Goal: Transaction & Acquisition: Purchase product/service

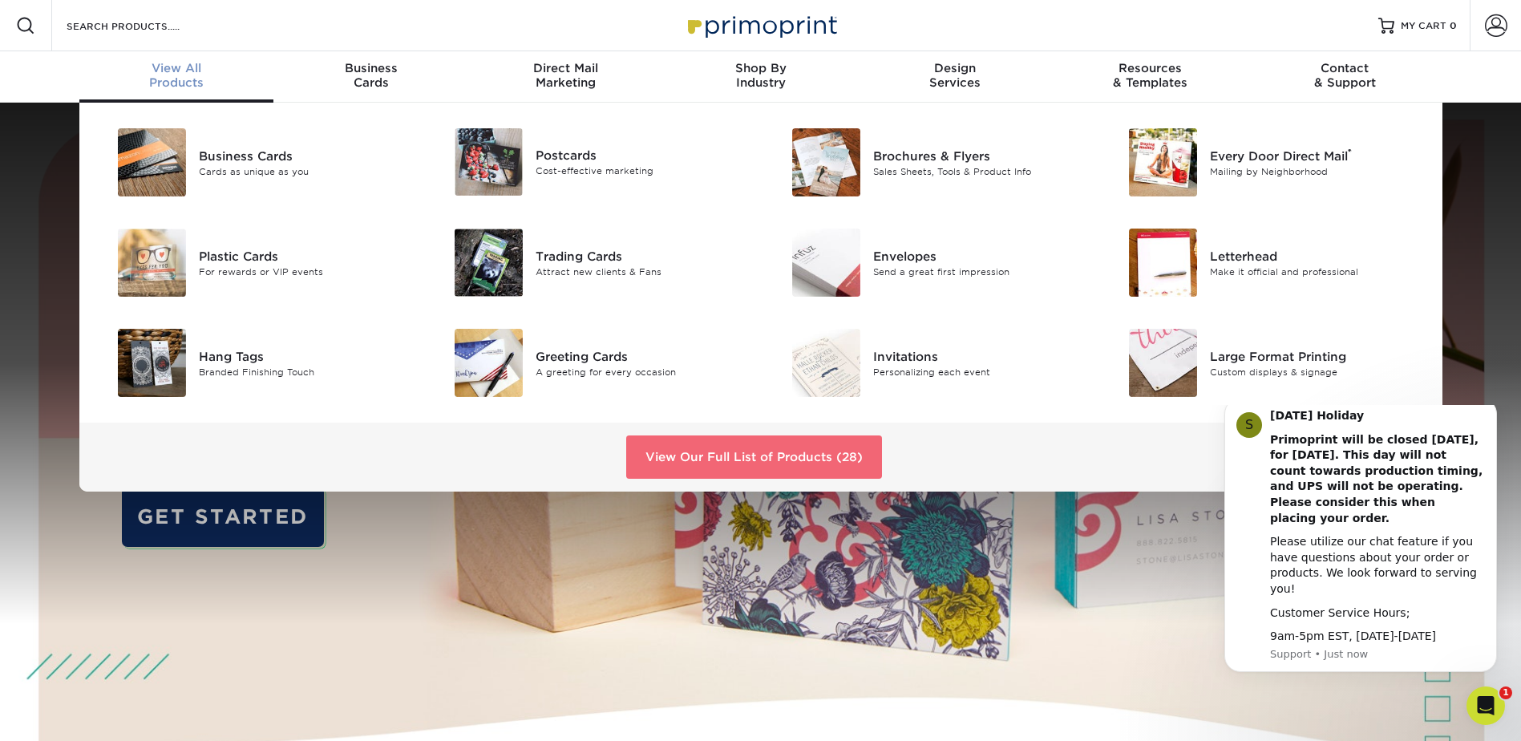
click at [730, 455] on link "View Our Full List of Products (28)" at bounding box center [754, 456] width 256 height 43
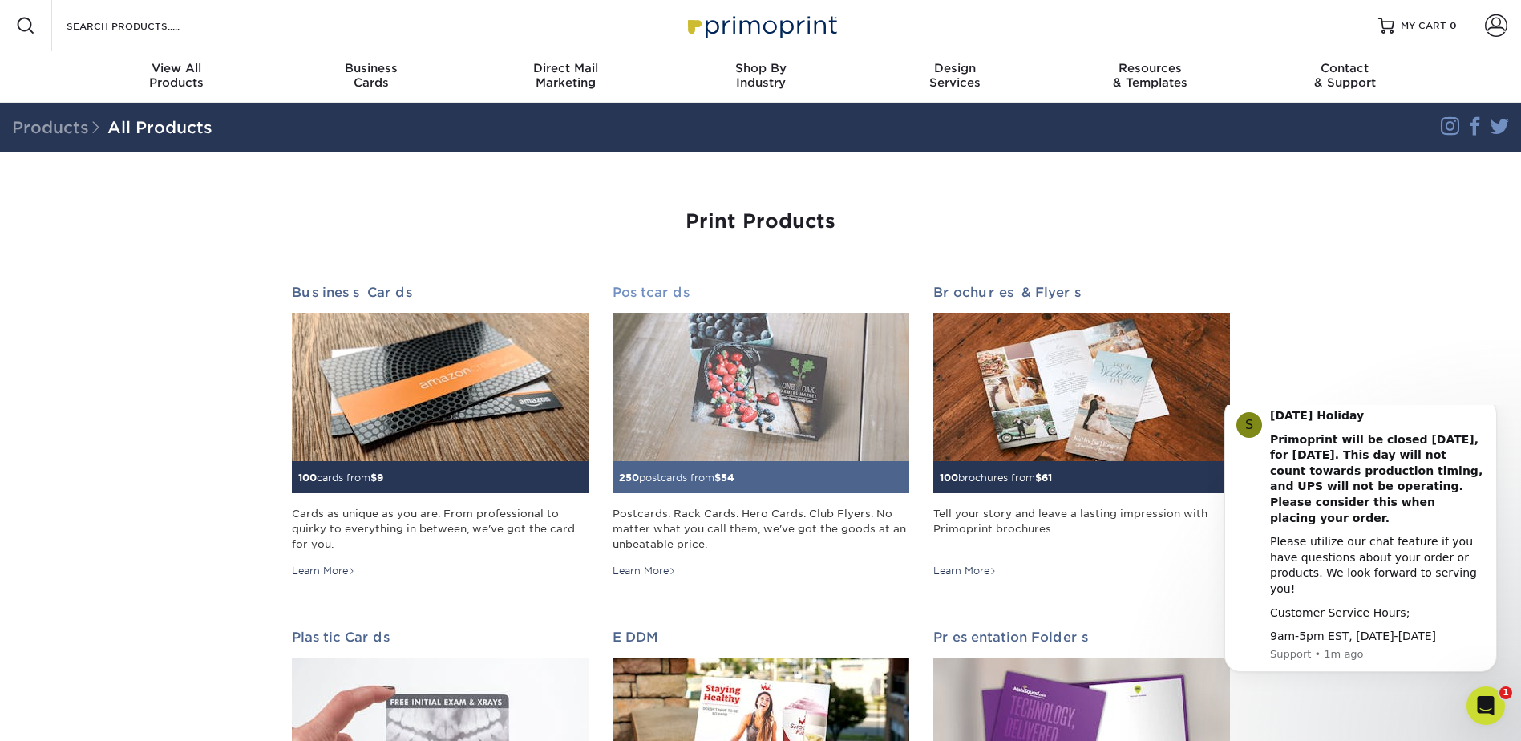
click at [681, 333] on img at bounding box center [760, 387] width 297 height 148
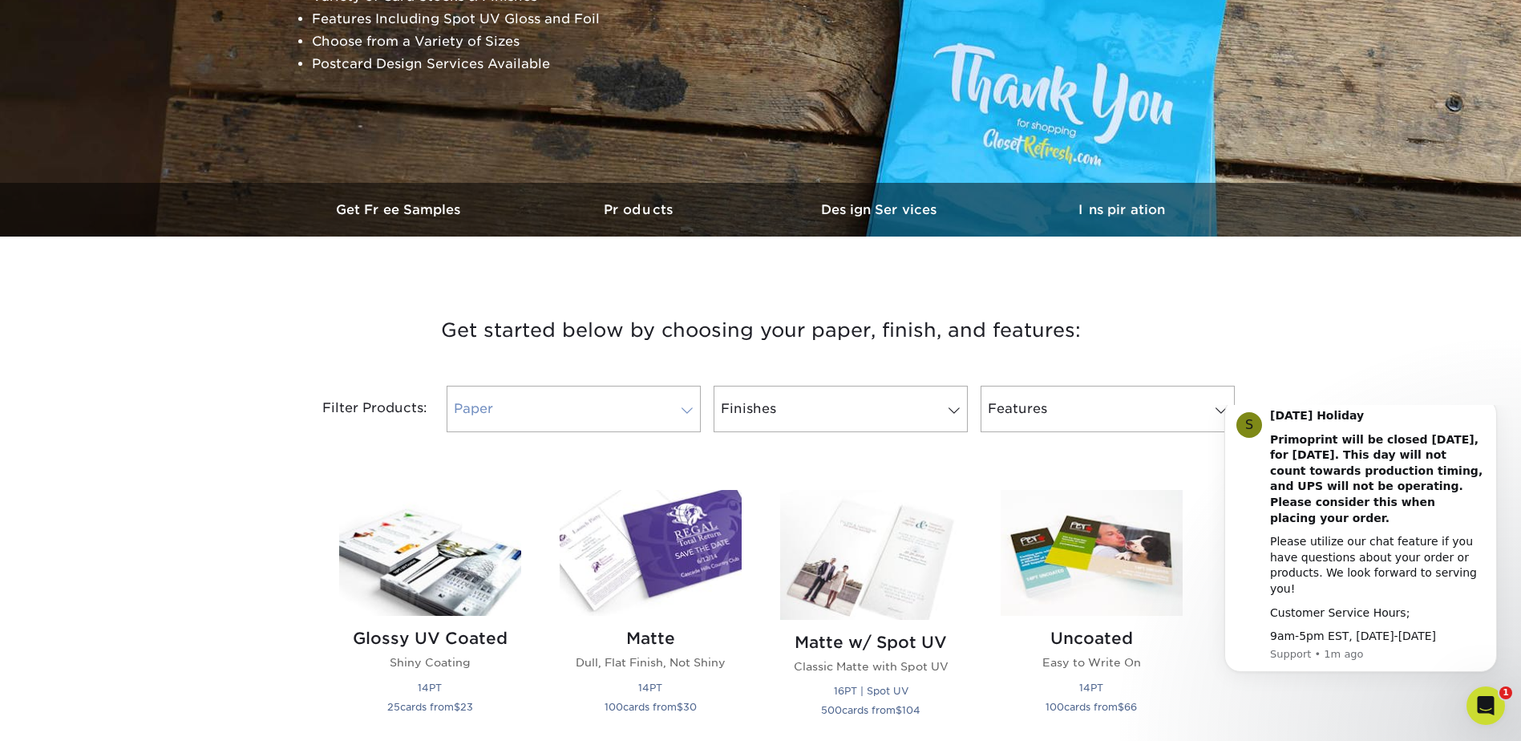
click at [598, 423] on link "Paper" at bounding box center [574, 409] width 254 height 46
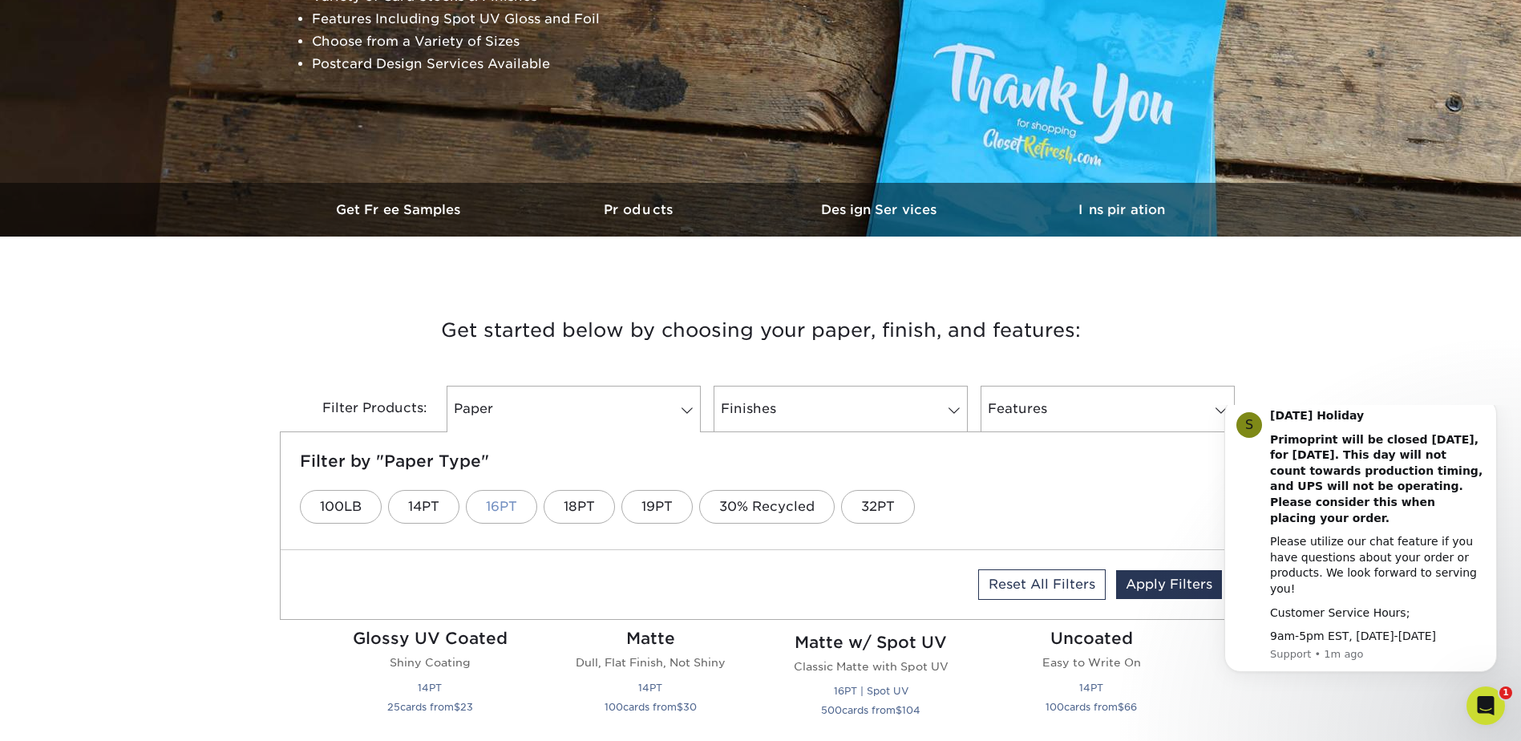
click at [499, 504] on link "16PT" at bounding box center [501, 507] width 71 height 34
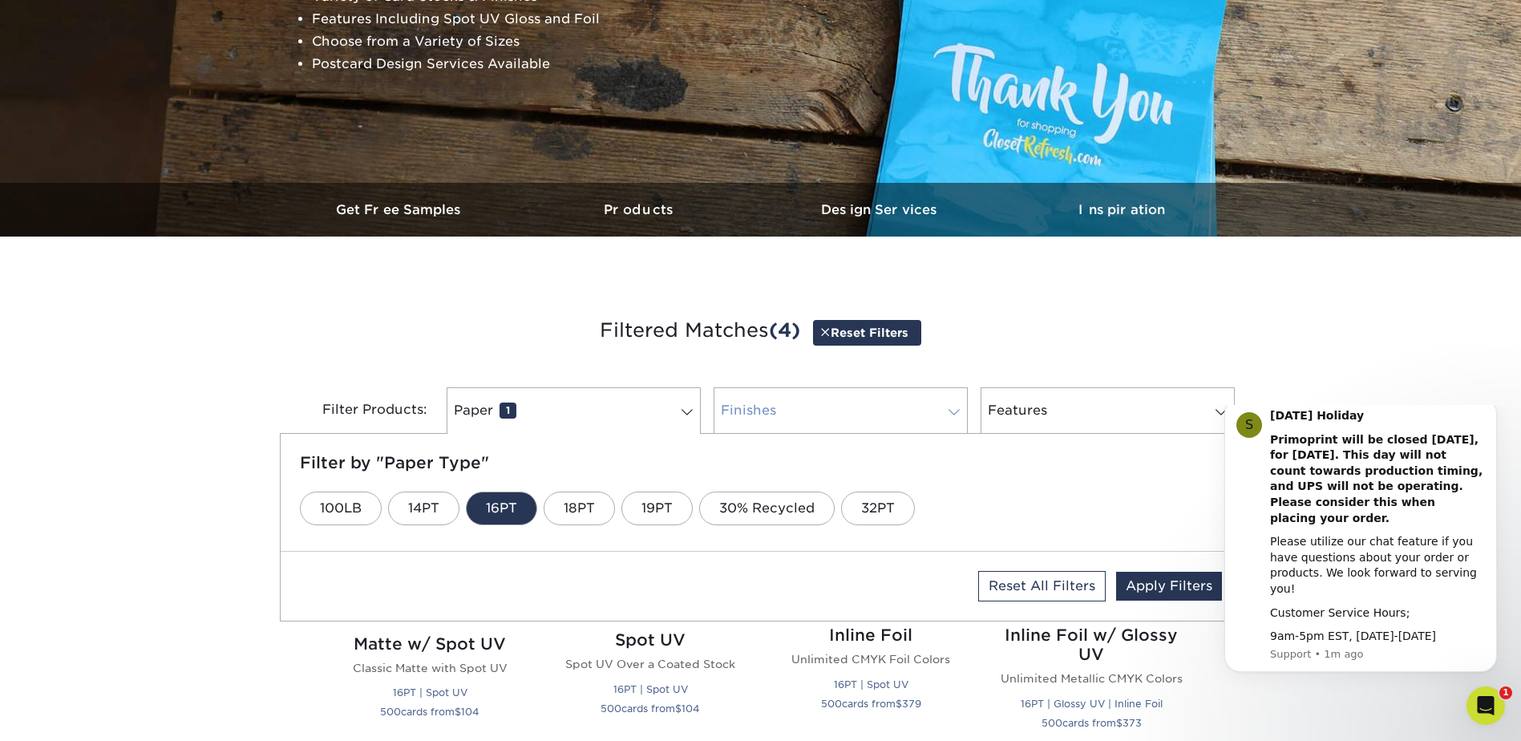
click at [860, 418] on link "Finishes 0" at bounding box center [840, 410] width 254 height 46
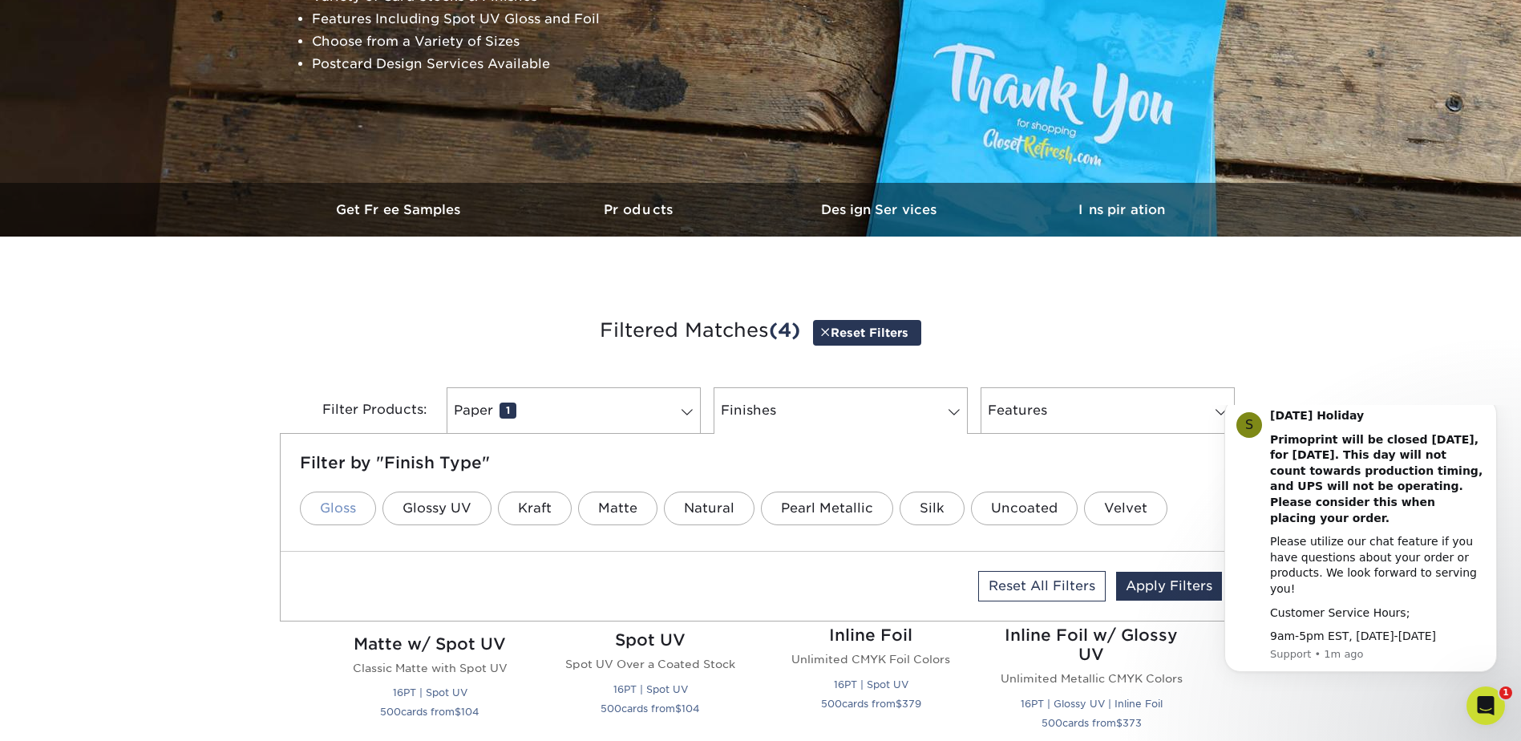
click at [339, 505] on link "Gloss" at bounding box center [338, 508] width 76 height 34
click at [1113, 406] on link "Features 0" at bounding box center [1107, 410] width 254 height 46
click html "S Labor Day Holiday Primoprint will be closed Monday, September 1st, for Labor …"
click at [1493, 407] on icon "Dismiss notification" at bounding box center [1492, 402] width 9 height 9
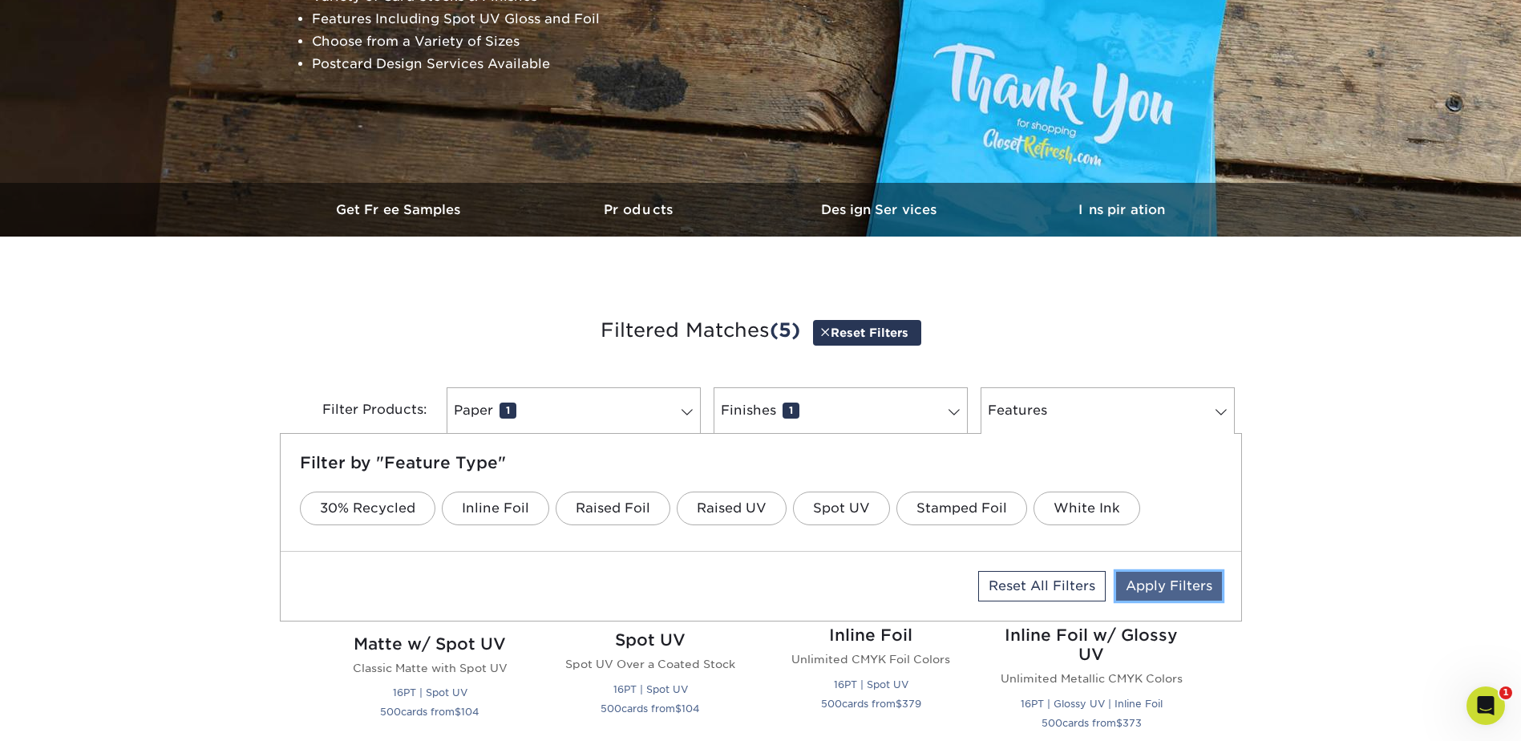
click at [1153, 583] on link "Apply Filters" at bounding box center [1169, 586] width 106 height 29
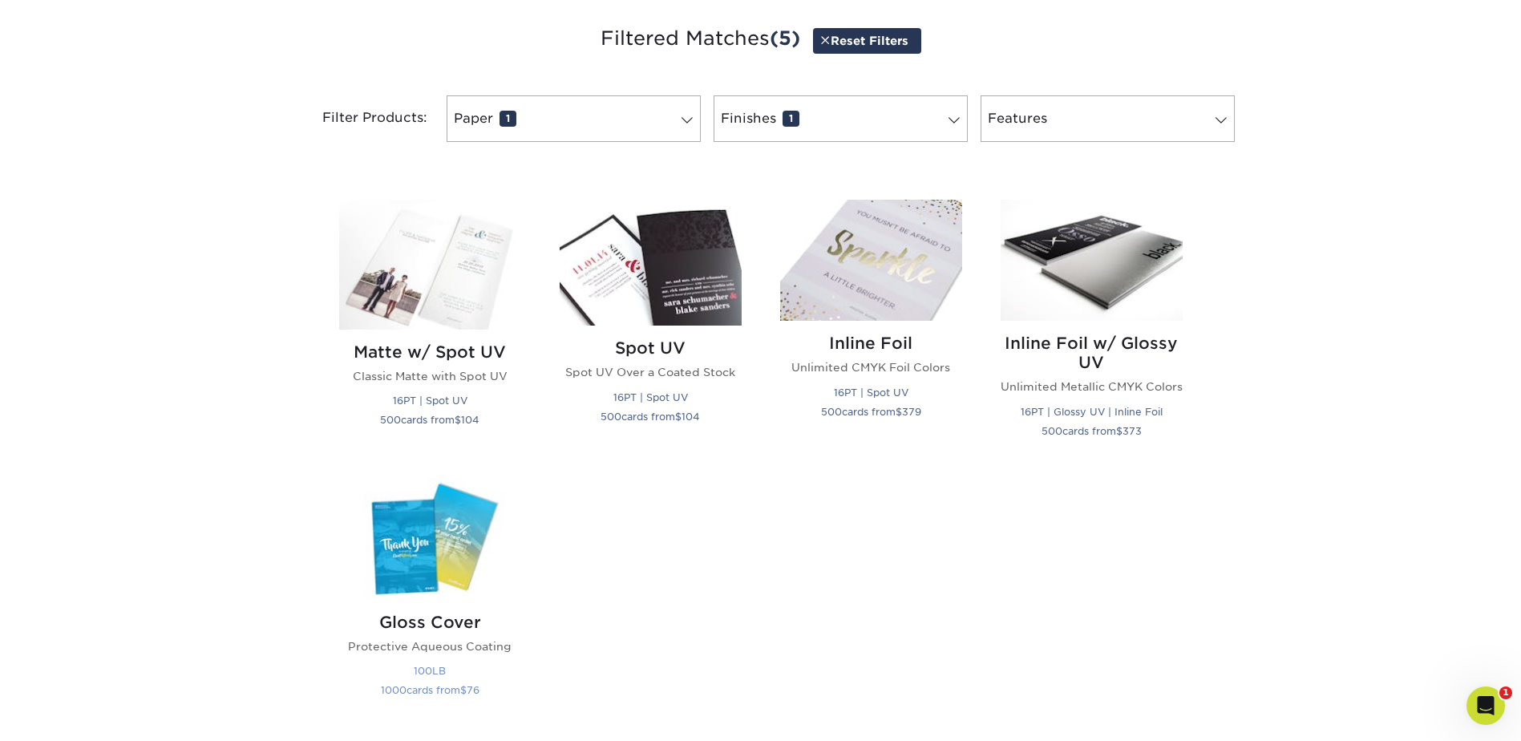
scroll to position [641, 0]
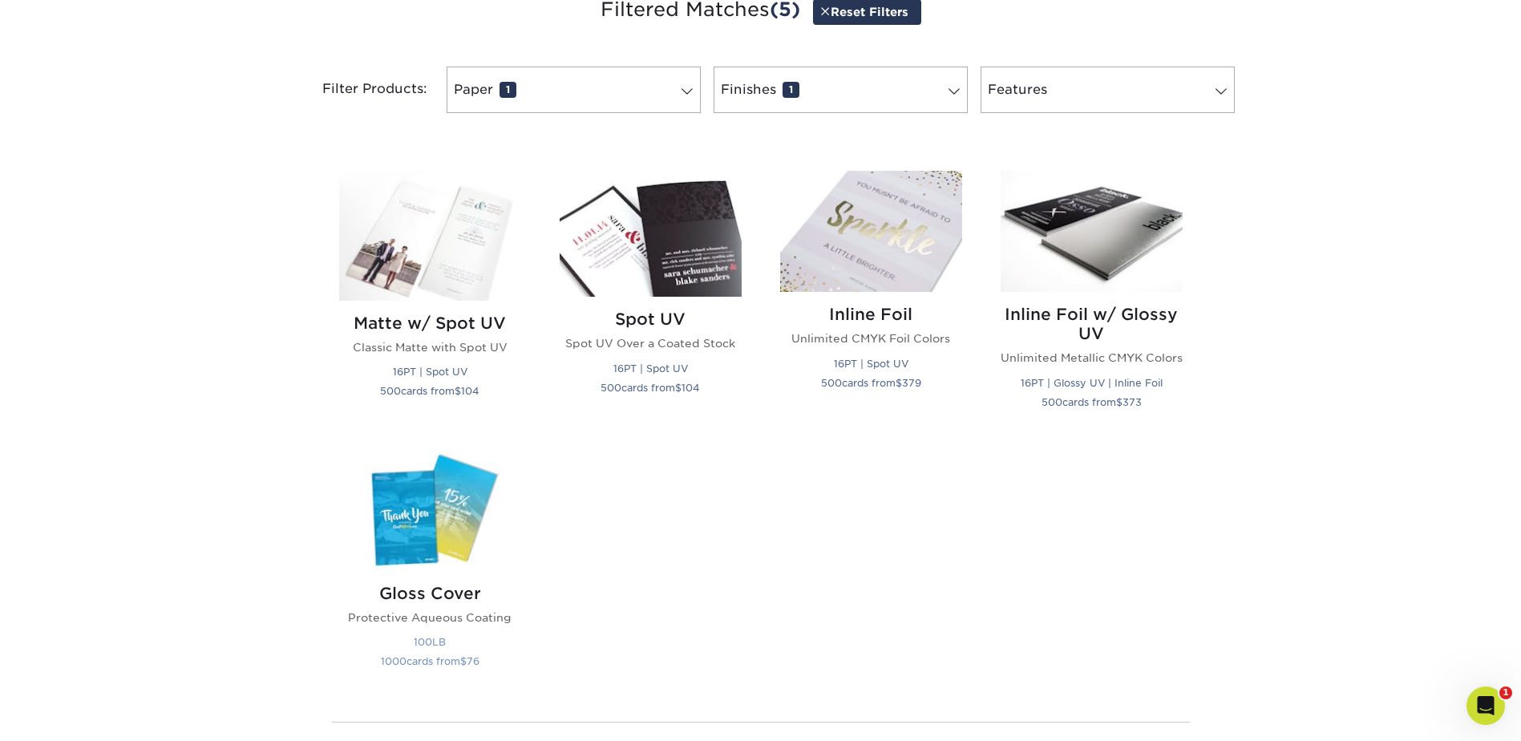
click at [432, 532] on img at bounding box center [430, 510] width 182 height 121
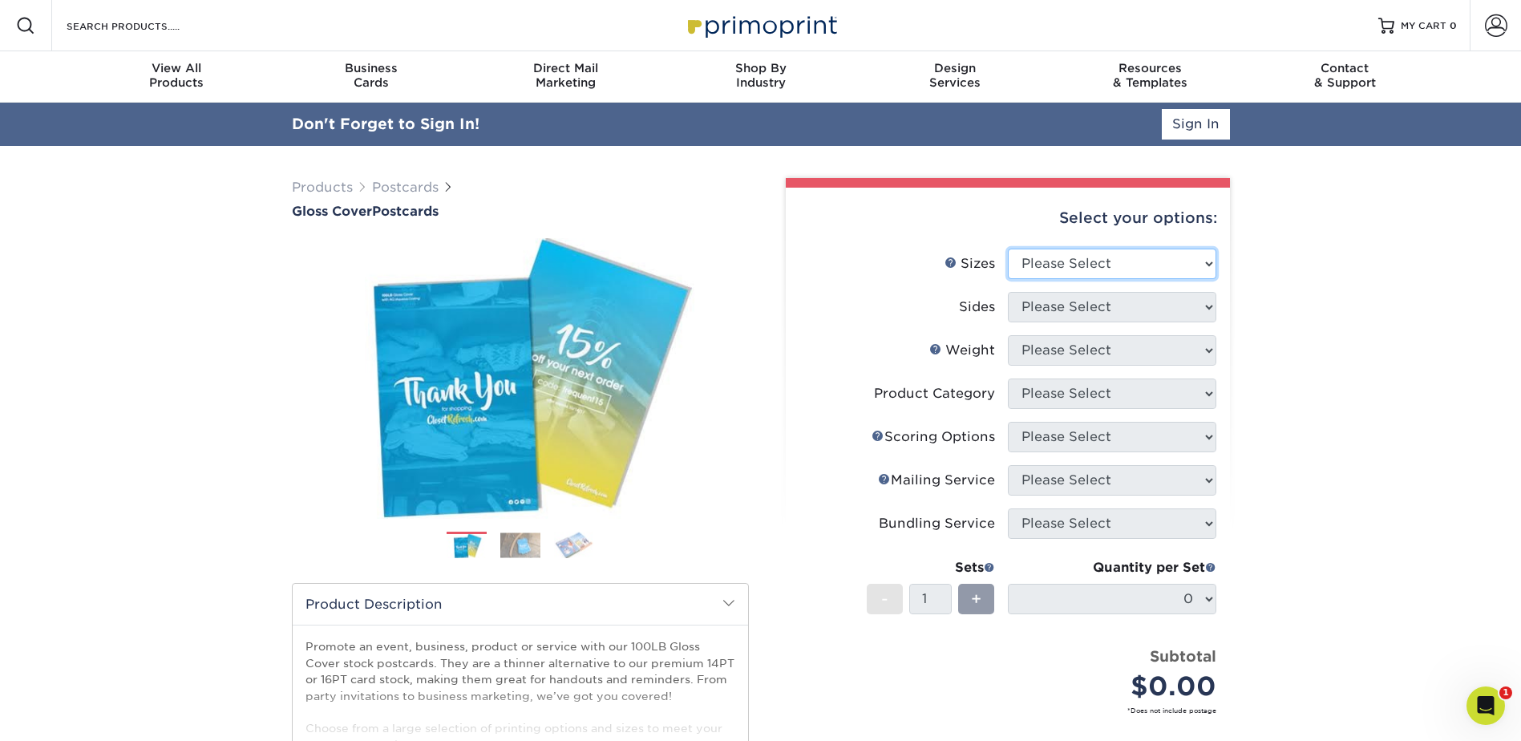
click at [1140, 264] on select "Please Select 2" x 8" 3" x 4" 3" x 5" 3.5" x 8.5" 4" x 6" 4" x 9" 4.25" x 5.5" …" at bounding box center [1112, 264] width 208 height 30
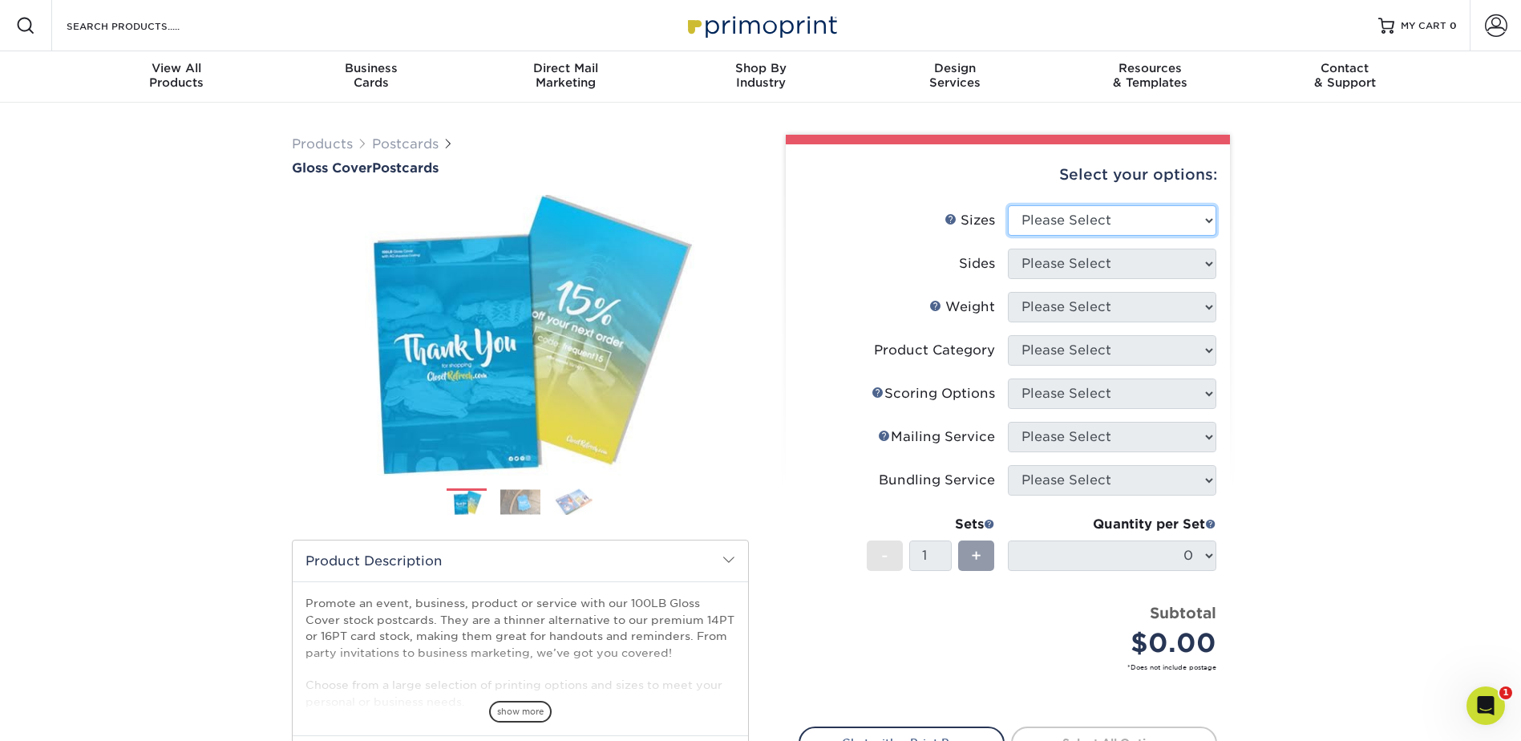
select select "4.00x9.00"
click at [1008, 205] on select "Please Select 2" x 8" 3" x 4" 3" x 5" 3.5" x 8.5" 4" x 6" 4" x 9" 4.25" x 5.5" …" at bounding box center [1112, 220] width 208 height 30
click at [1057, 273] on select "Please Select Print Both Sides Print Front Only" at bounding box center [1112, 264] width 208 height 30
select select "13abbda7-1d64-4f25-8bb2-c179b224825d"
click at [1008, 249] on select "Please Select Print Both Sides Print Front Only" at bounding box center [1112, 264] width 208 height 30
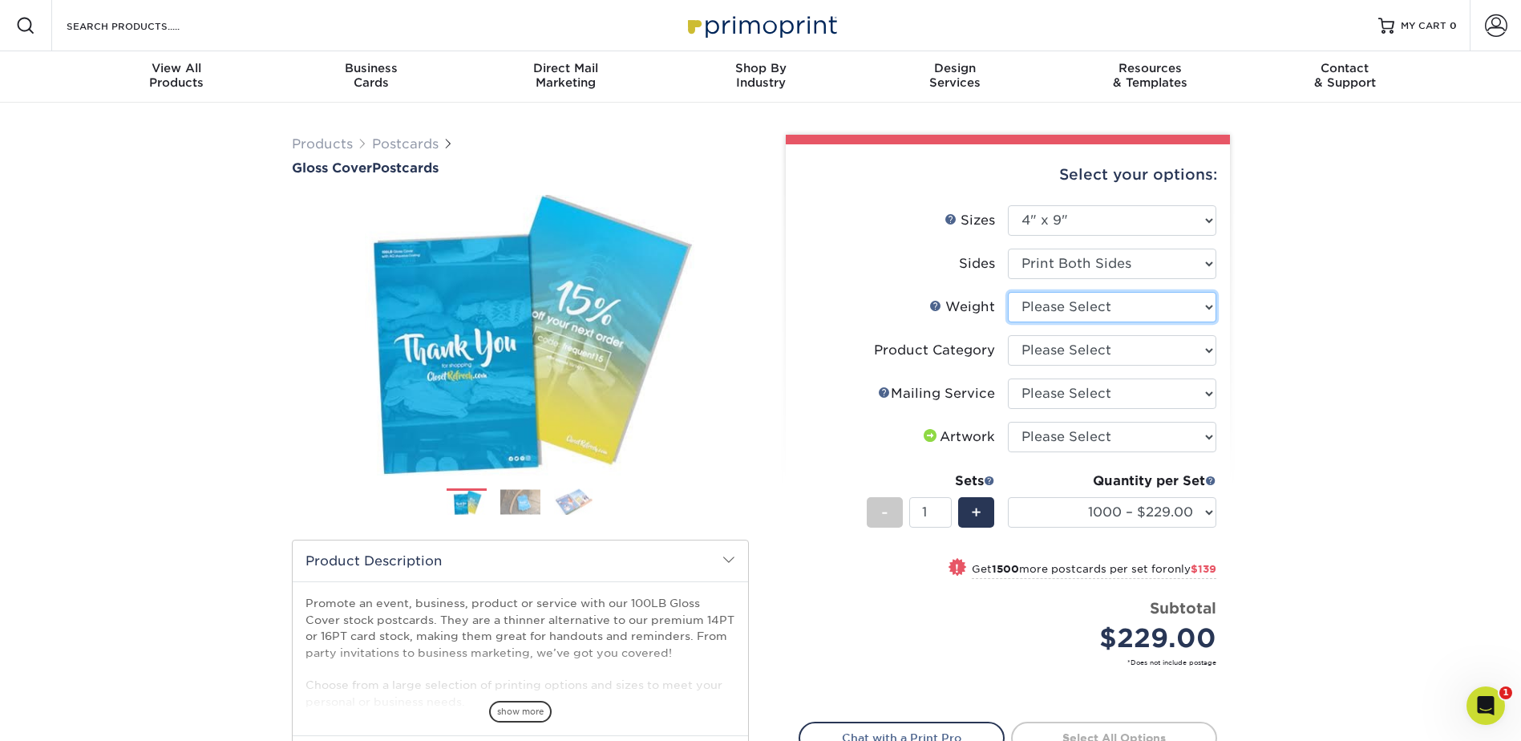
click at [1062, 313] on select "Please Select 100LB" at bounding box center [1112, 307] width 208 height 30
select select "100LB"
click at [1008, 292] on select "Please Select 100LB" at bounding box center [1112, 307] width 208 height 30
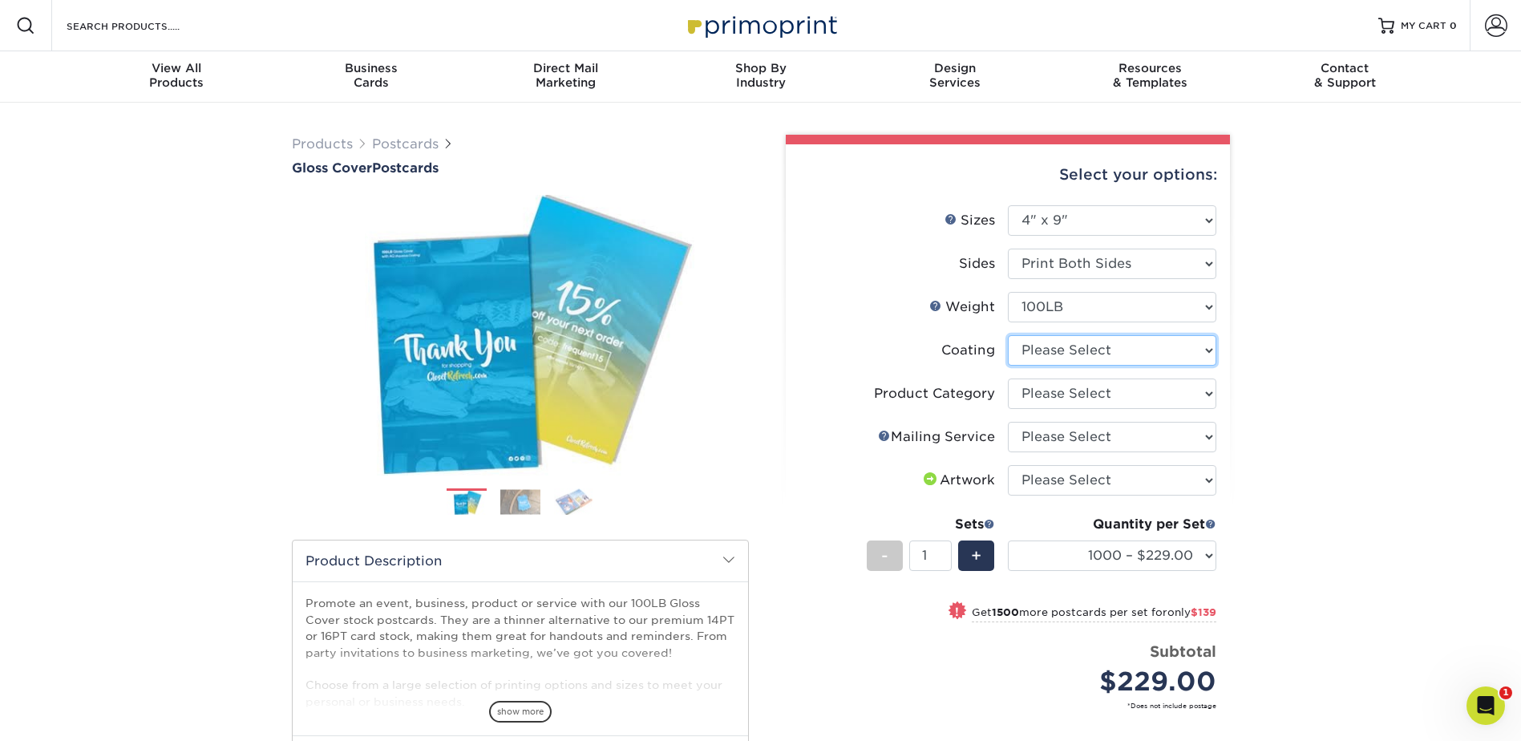
click at [1139, 352] on select at bounding box center [1112, 350] width 208 height 30
select select "d41dab50-ff65-4f4f-bb17-2afe4d36ae33"
click at [1008, 335] on select at bounding box center [1112, 350] width 208 height 30
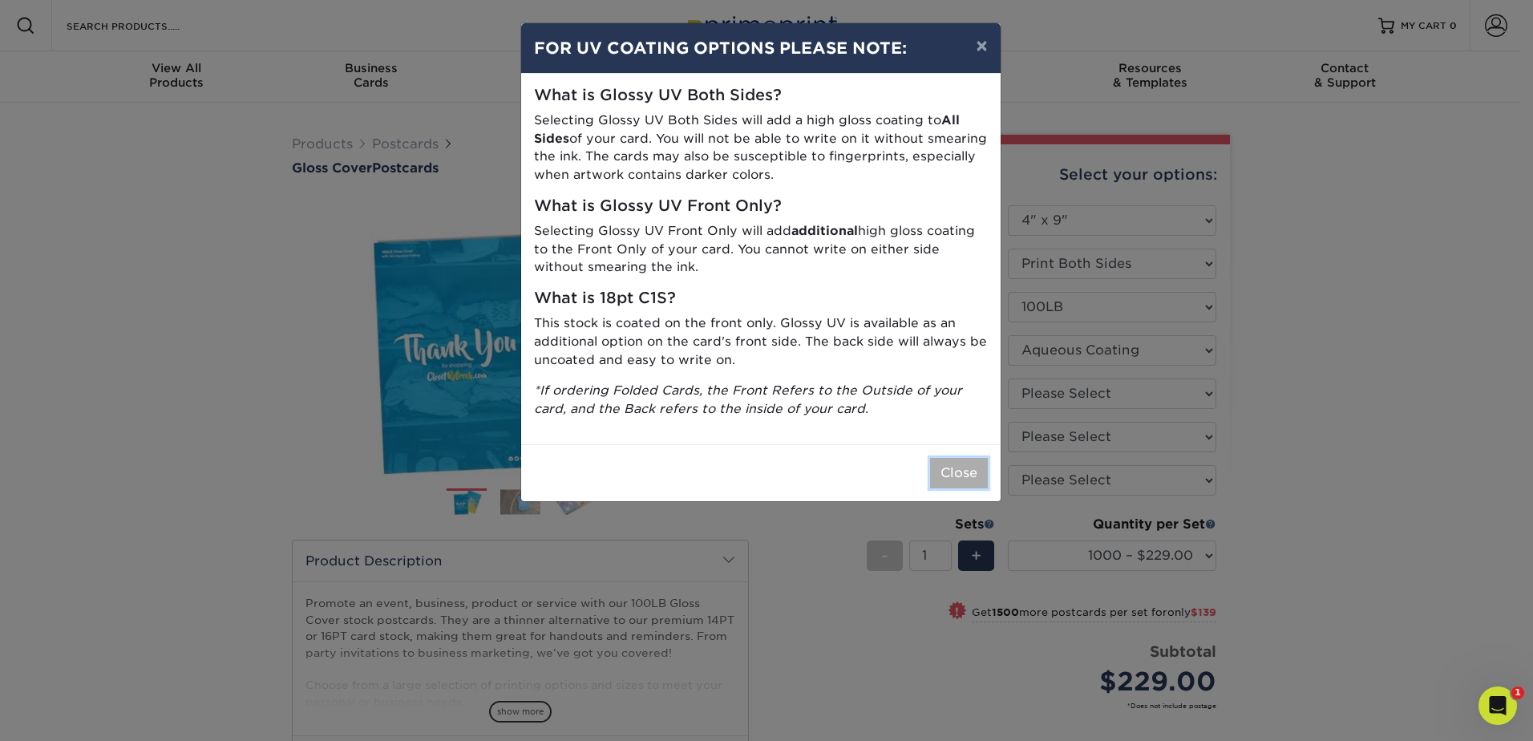
click at [947, 475] on button "Close" at bounding box center [959, 473] width 58 height 30
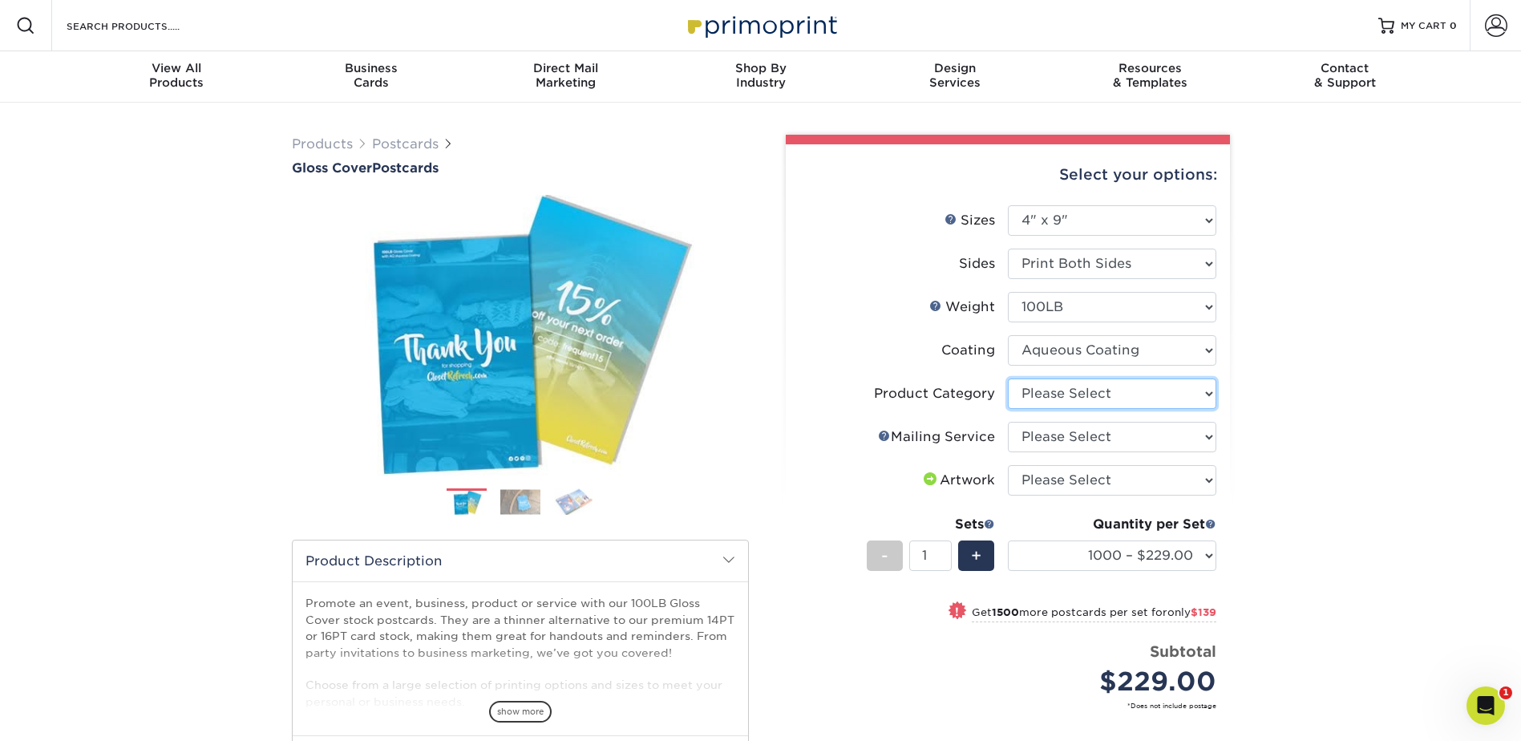
click at [1156, 401] on select "Please Select Postcards" at bounding box center [1112, 393] width 208 height 30
select select "9b7272e0-d6c8-4c3c-8e97-d3a1bcdab858"
click at [1008, 378] on select "Please Select Postcards" at bounding box center [1112, 393] width 208 height 30
click at [1120, 441] on select "Please Select No Direct Mailing Service No, I will mail/stamp/imprint Direct Ma…" at bounding box center [1112, 437] width 208 height 30
select select "3e5e9bdd-d78a-4c28-a41d-fe1407925ca6"
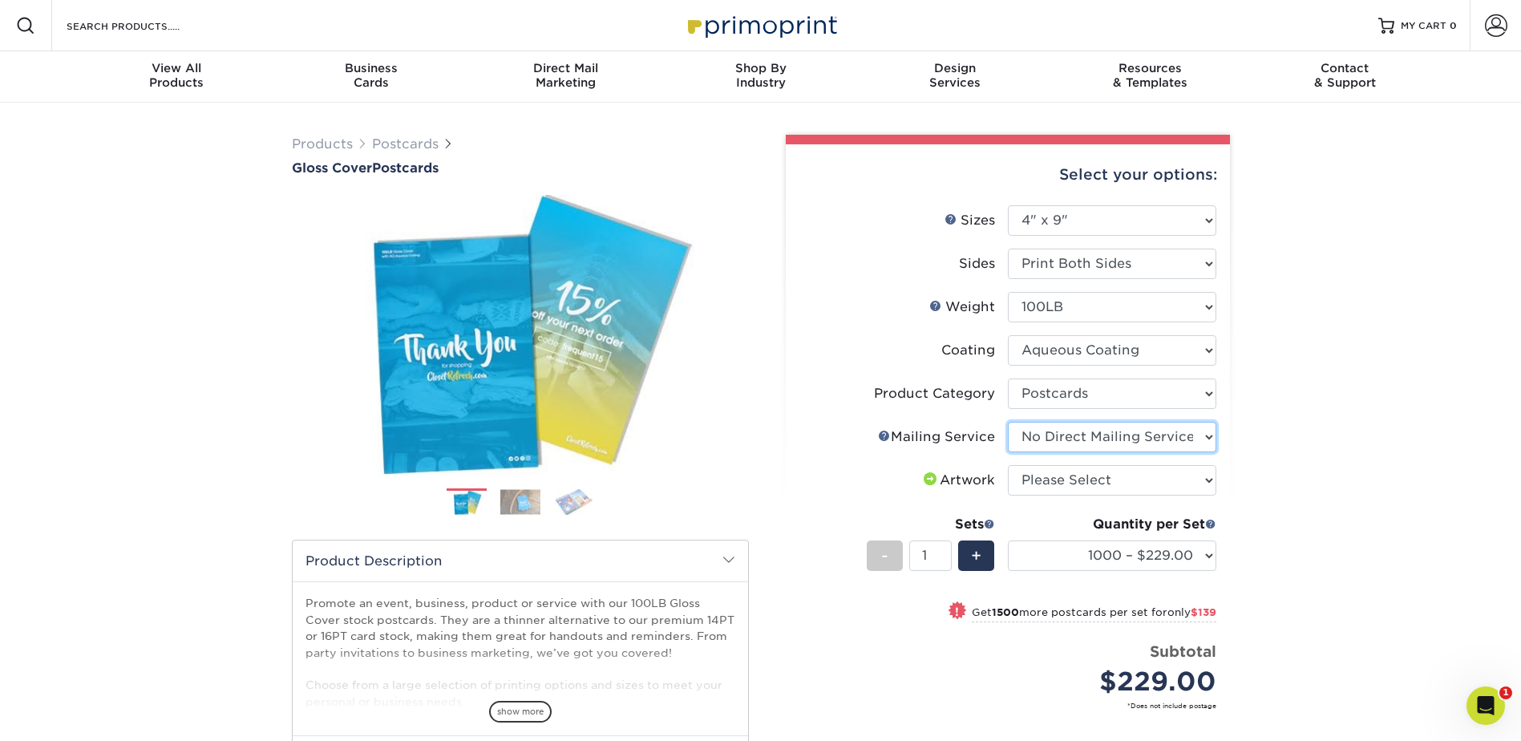
click at [1008, 422] on select "Please Select No Direct Mailing Service No, I will mail/stamp/imprint Direct Ma…" at bounding box center [1112, 437] width 208 height 30
click at [1123, 478] on select "Please Select I will upload files I need a design - $150" at bounding box center [1112, 480] width 208 height 30
select select "upload"
click at [1008, 465] on select "Please Select I will upload files I need a design - $150" at bounding box center [1112, 480] width 208 height 30
click at [1287, 426] on div "Products Postcards Gloss Cover Postcards $" at bounding box center [760, 527] width 1521 height 849
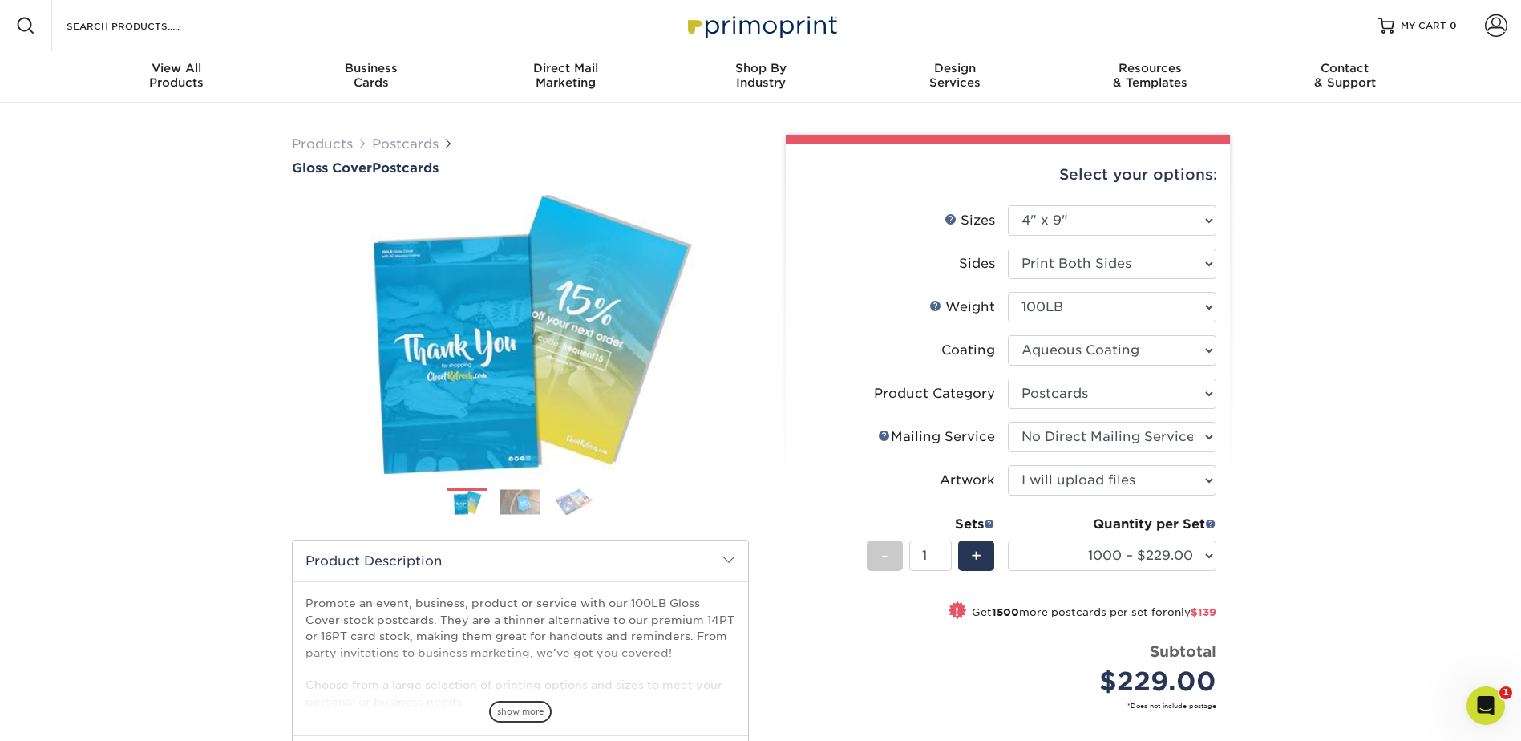
scroll to position [80, 0]
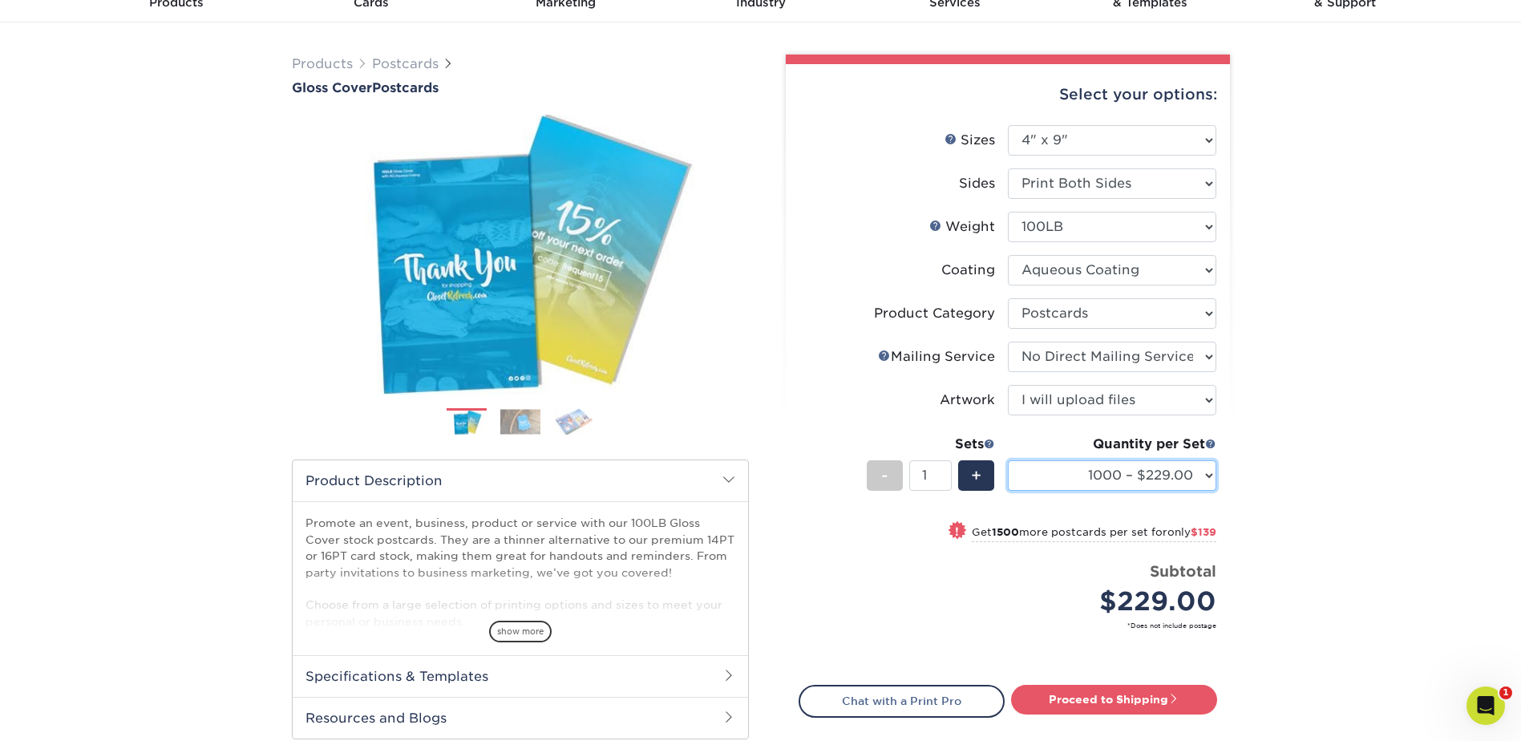
click at [1201, 475] on select "1000 – $229.00 2500 – $368.00 5000 – $566.00 10000 – $1122.00 15000 – $1673.00 …" at bounding box center [1112, 475] width 208 height 30
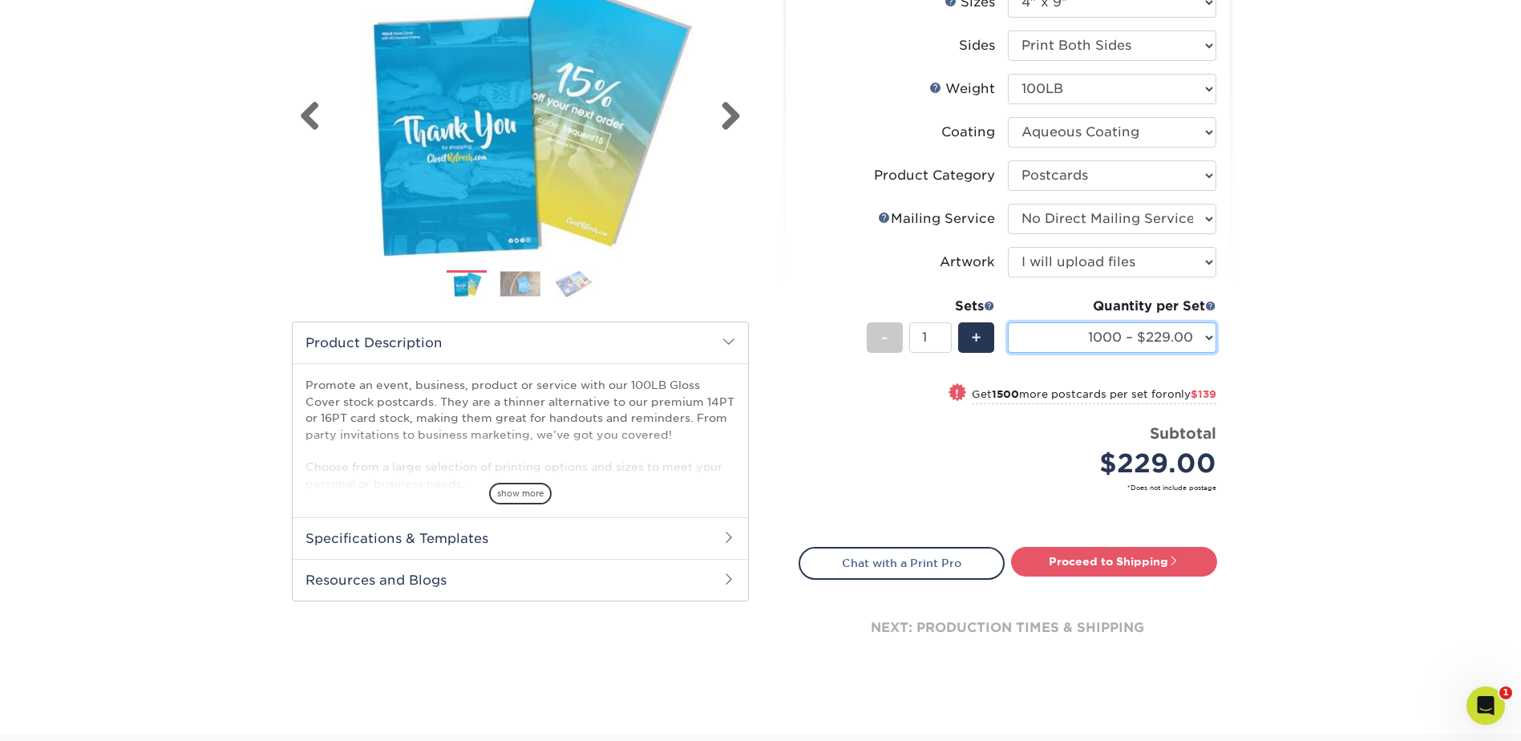
scroll to position [0, 0]
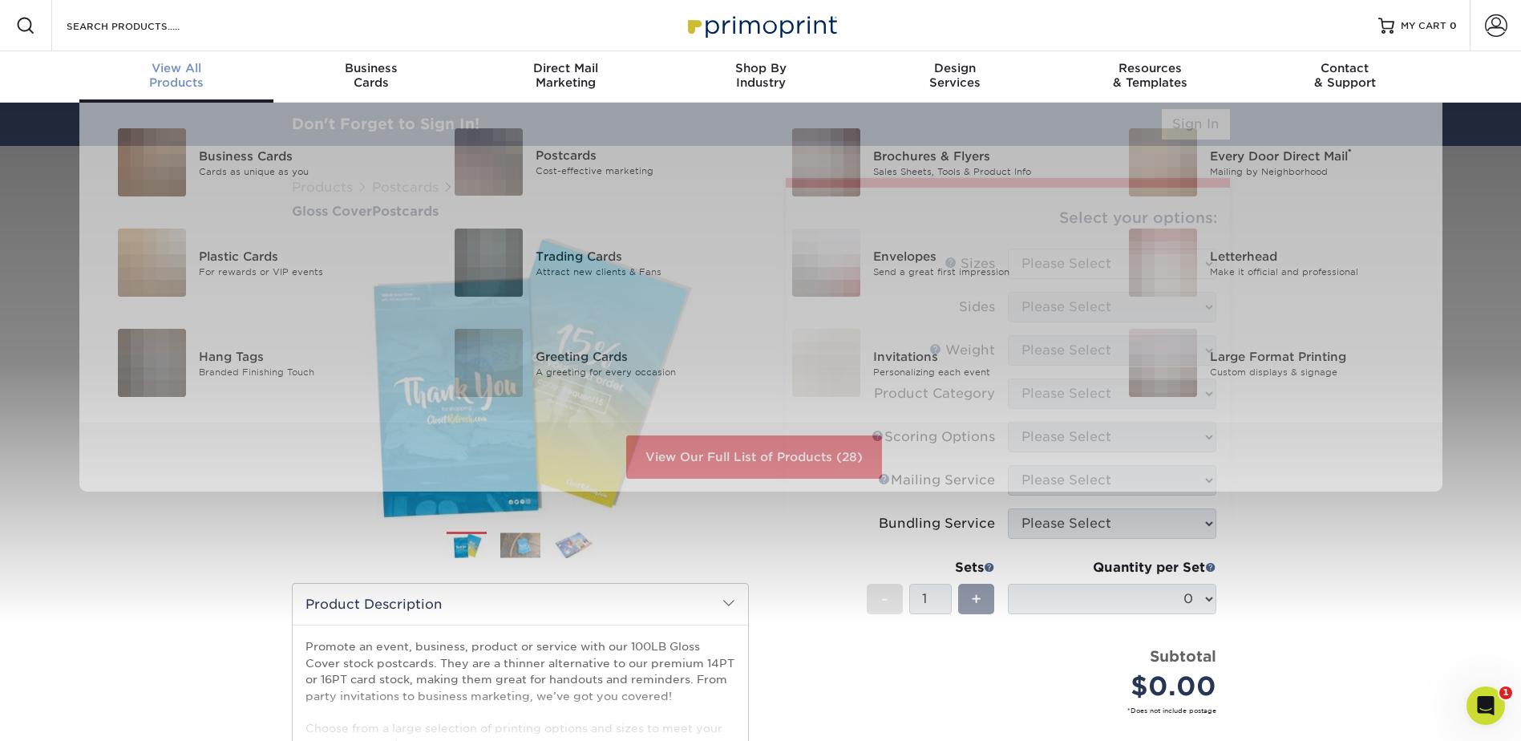
click at [184, 73] on span "View All" at bounding box center [176, 68] width 195 height 14
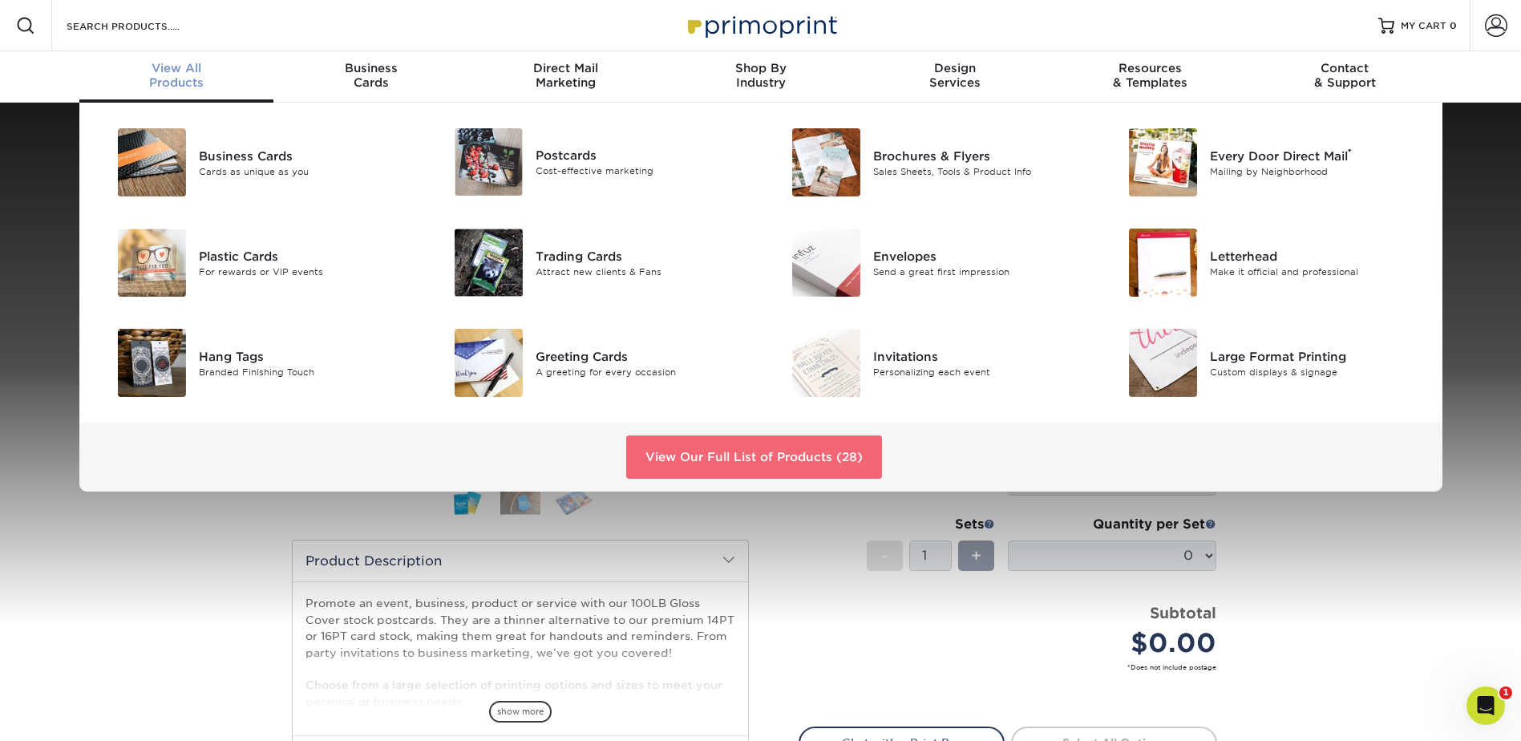
click at [768, 455] on link "View Our Full List of Products (28)" at bounding box center [754, 456] width 256 height 43
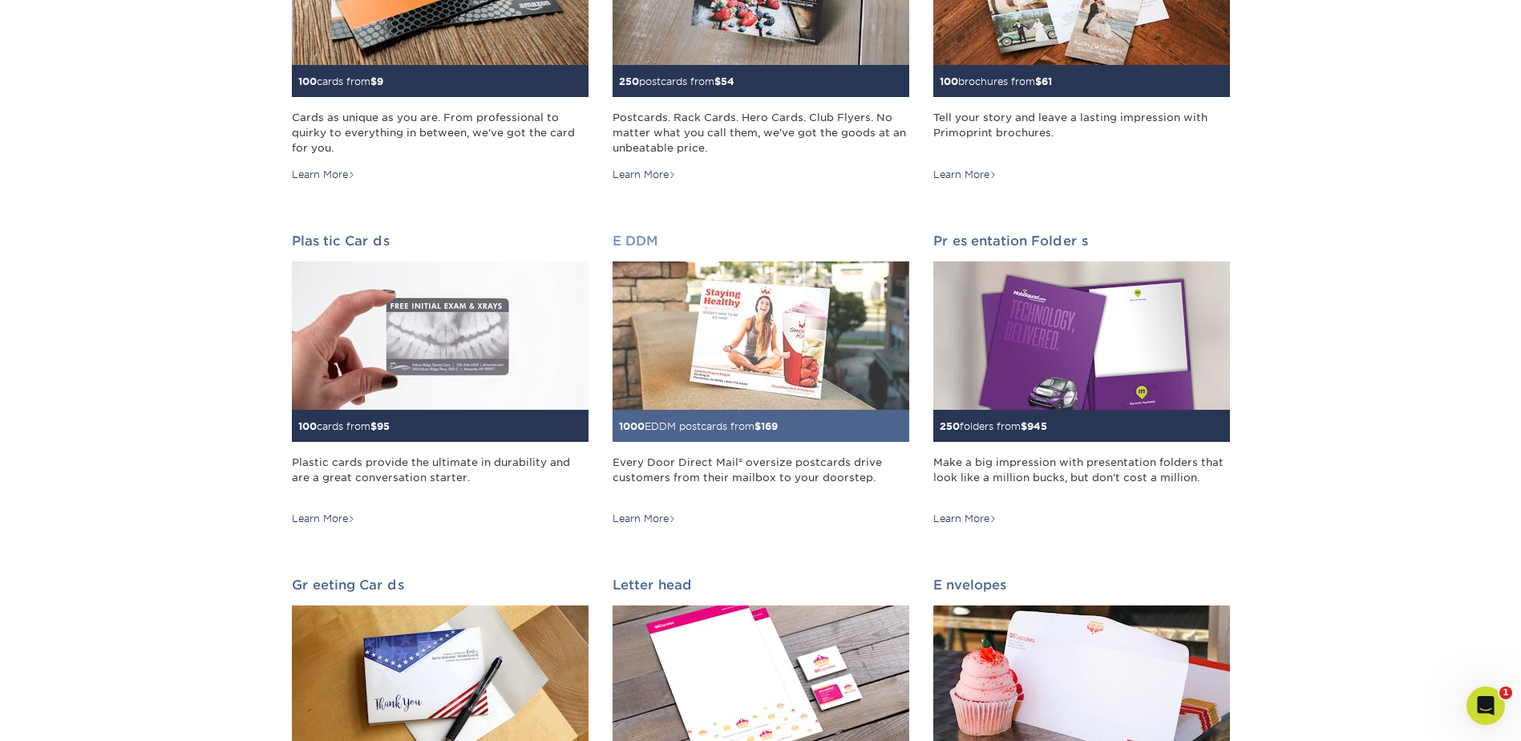
scroll to position [160, 0]
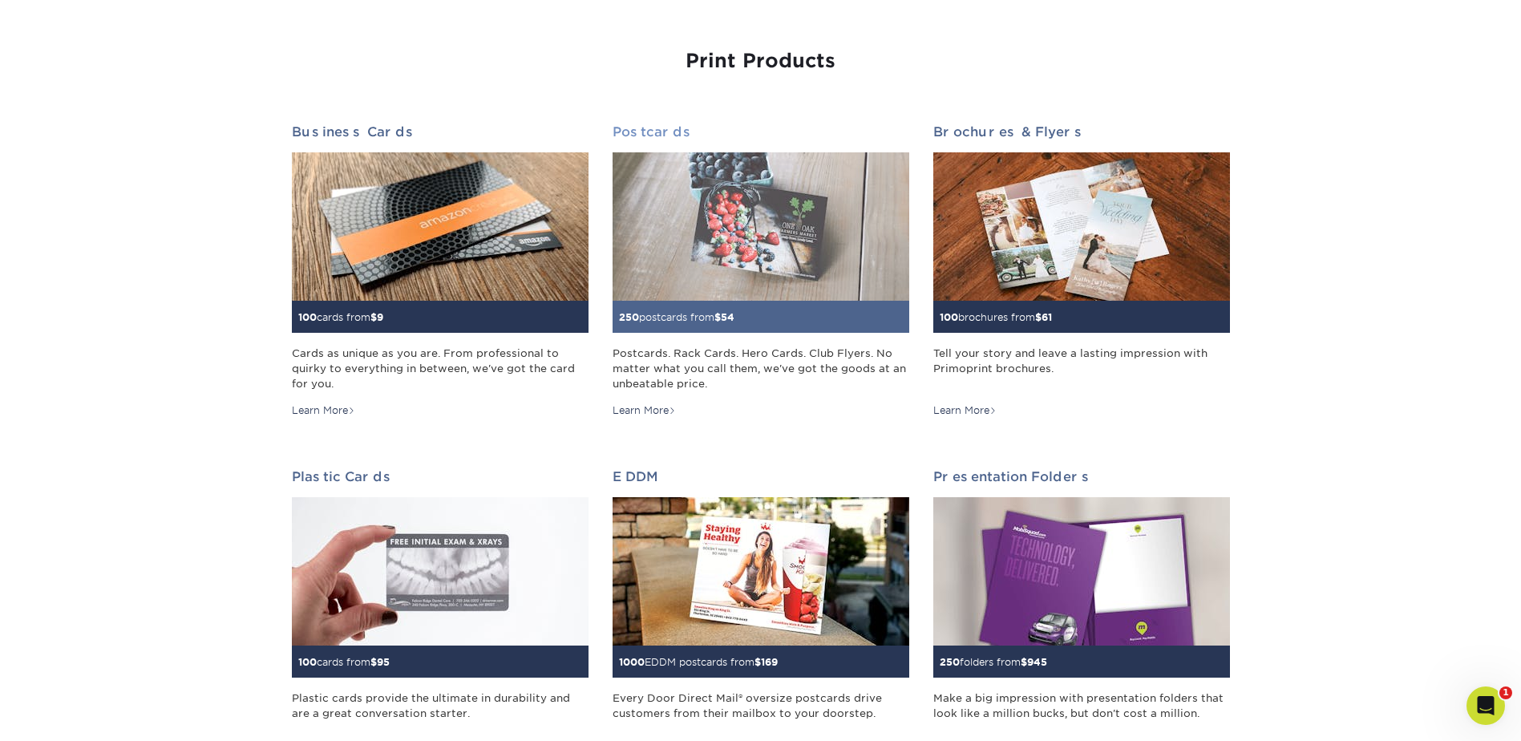
click at [724, 216] on img at bounding box center [760, 226] width 297 height 148
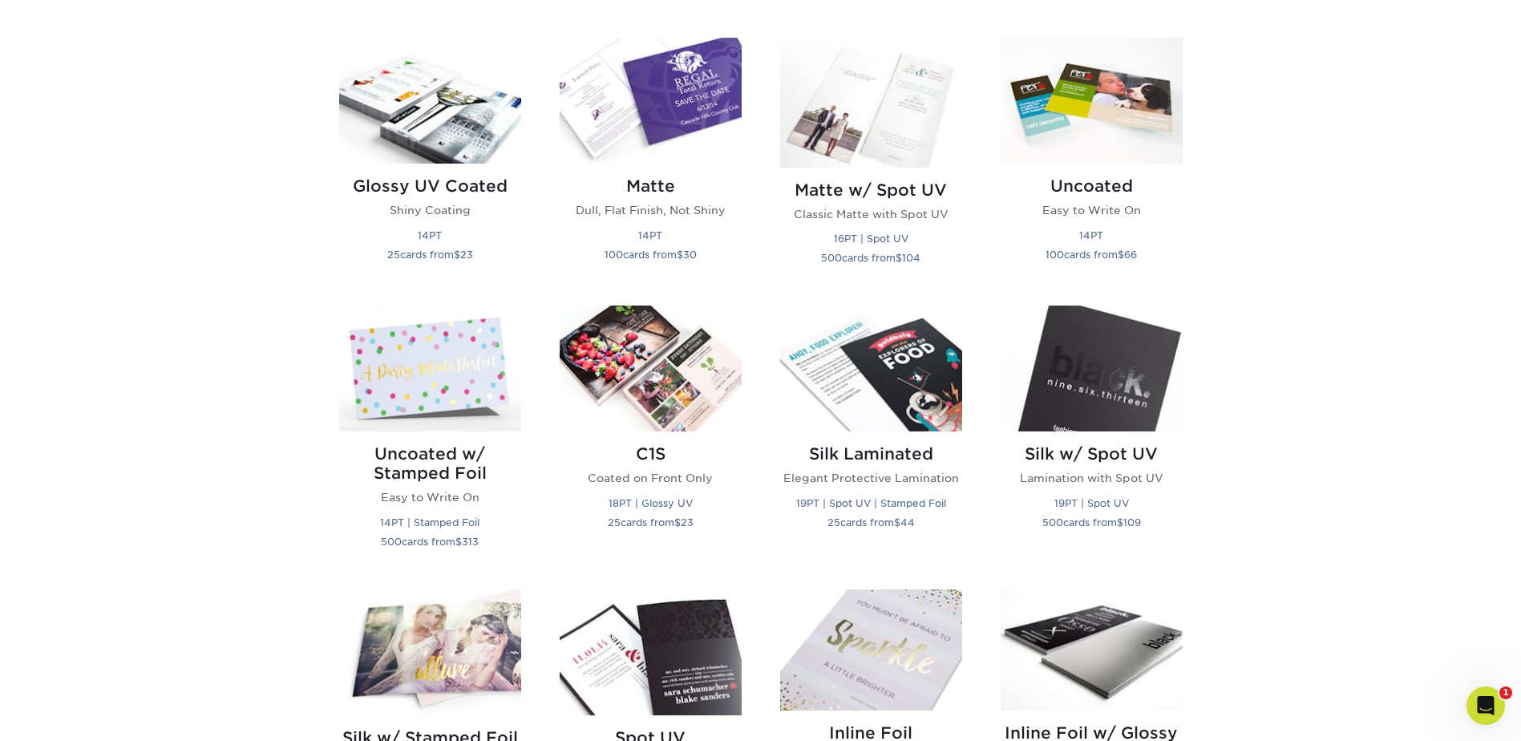
scroll to position [802, 0]
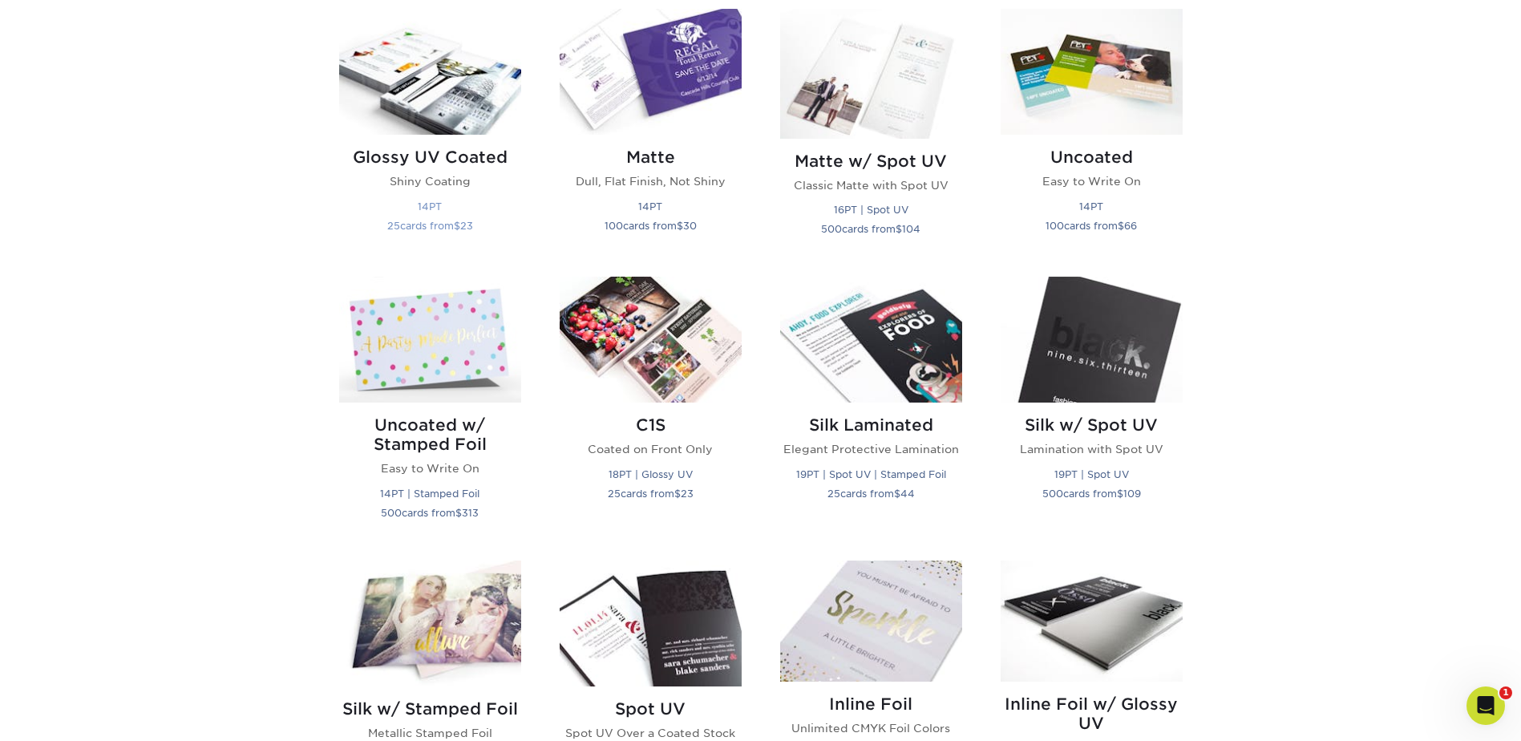
click at [459, 110] on img at bounding box center [430, 72] width 182 height 126
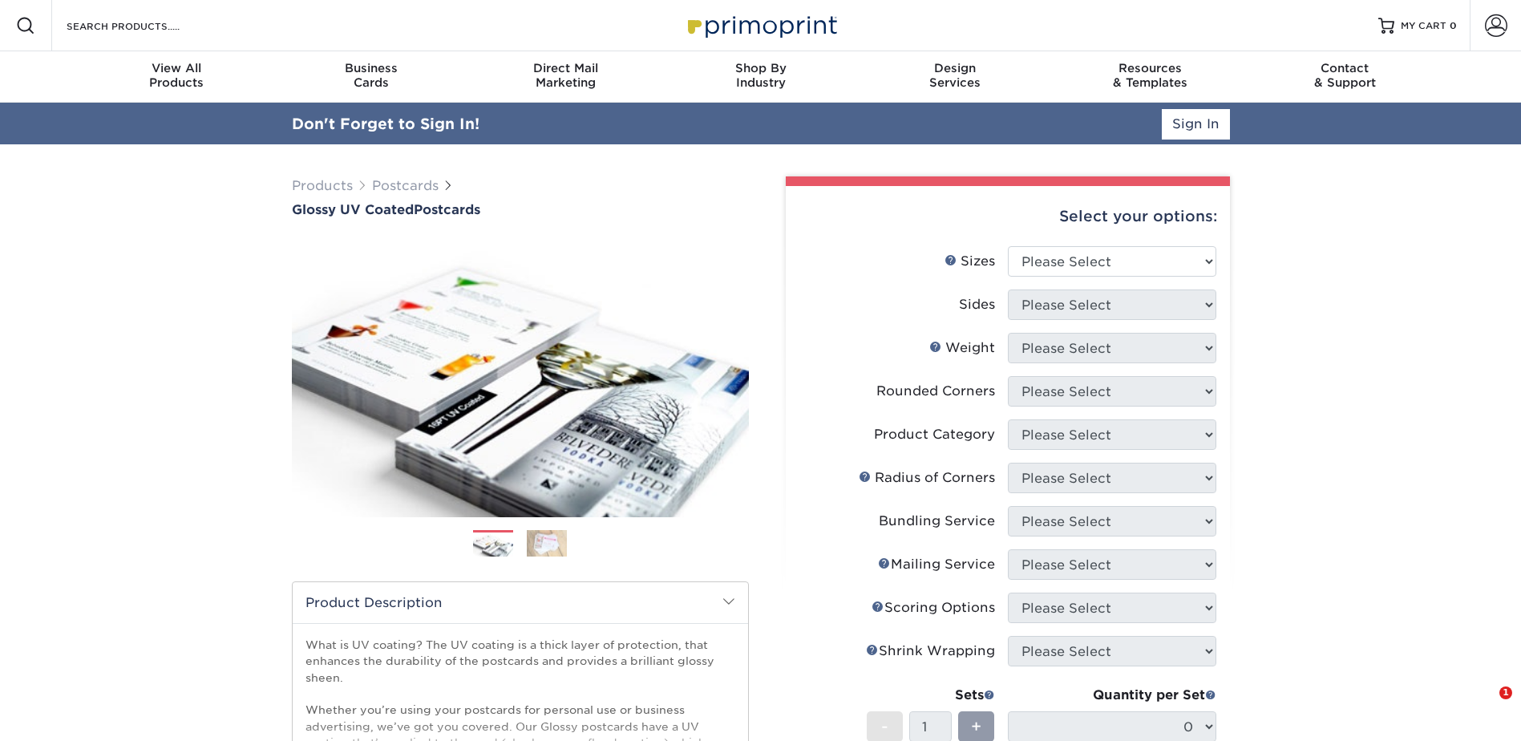
click at [1122, 215] on div "Select your options:" at bounding box center [1007, 216] width 418 height 61
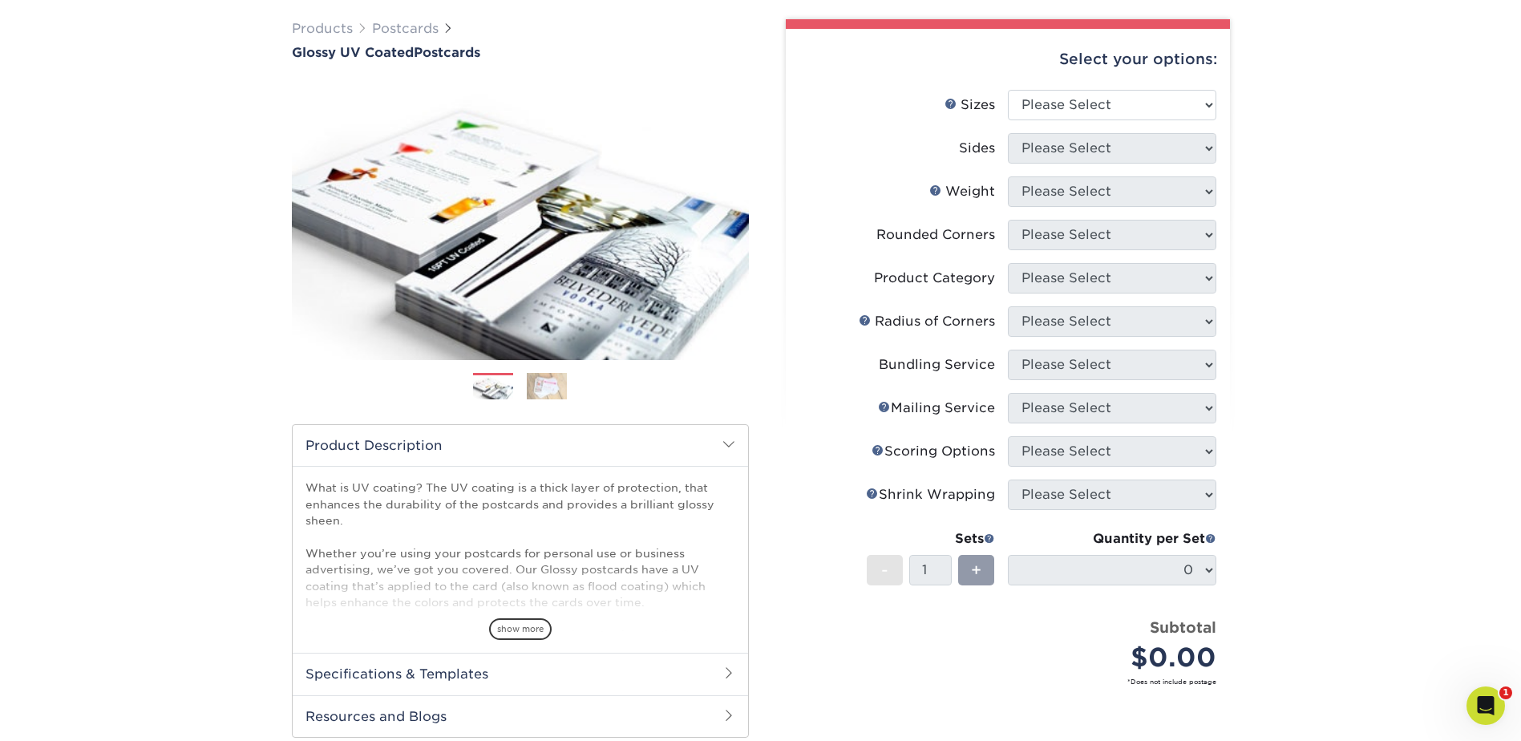
scroll to position [160, 0]
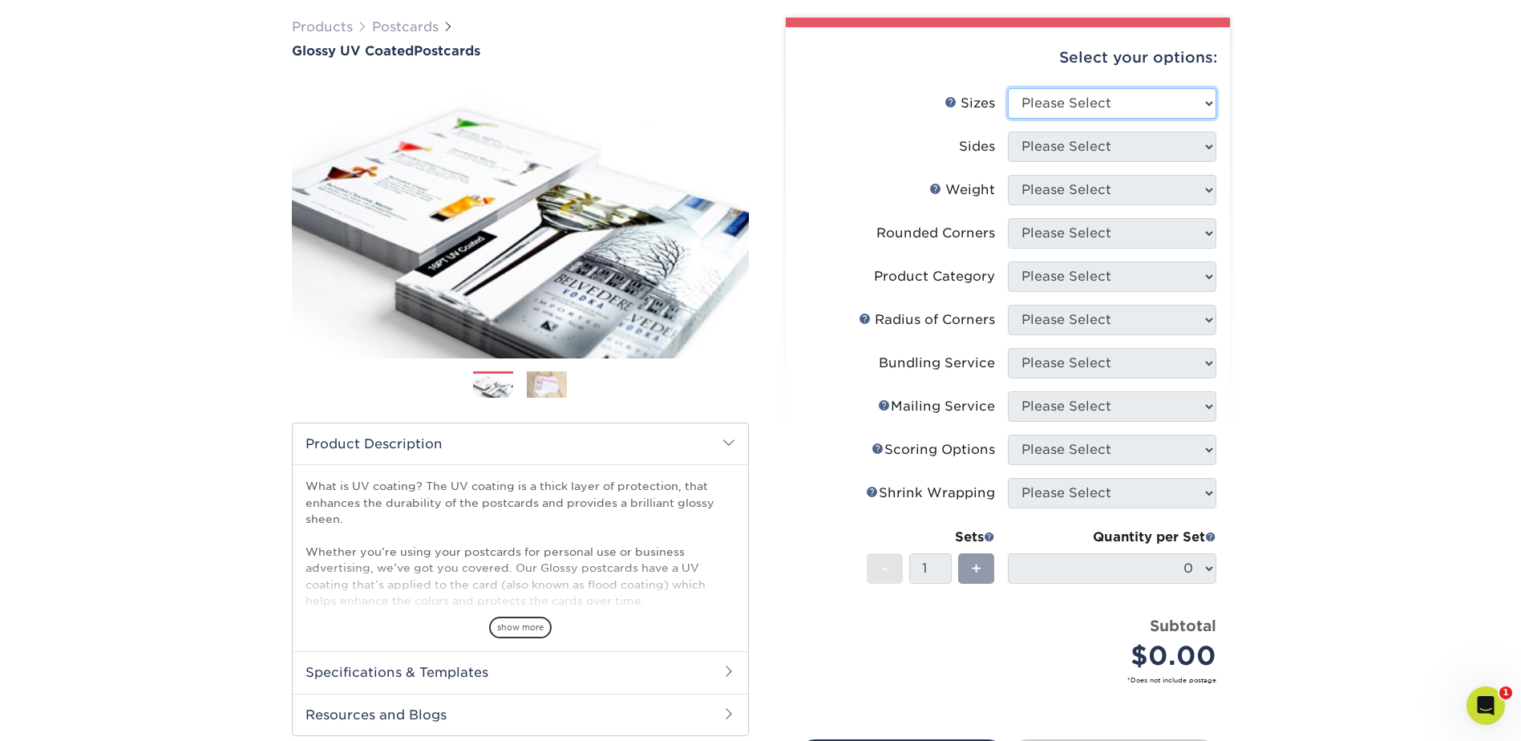
click at [1134, 103] on select "Please Select 1.5" x 7" 2" x 4" 2" x 6" 2" x 7" 2" x 8" 2.12" x 5.5" 2.12" x 5.…" at bounding box center [1112, 103] width 208 height 30
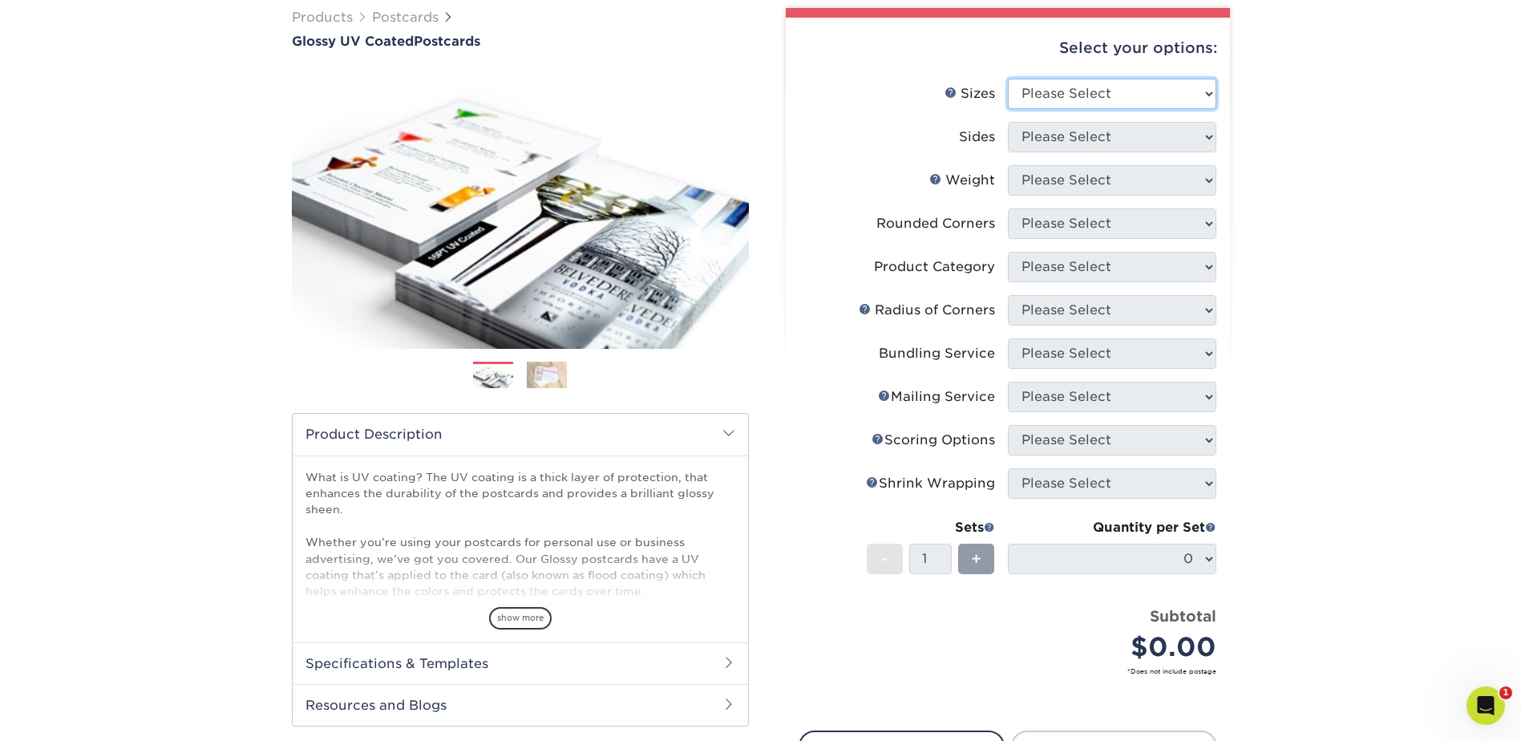
scroll to position [117, 0]
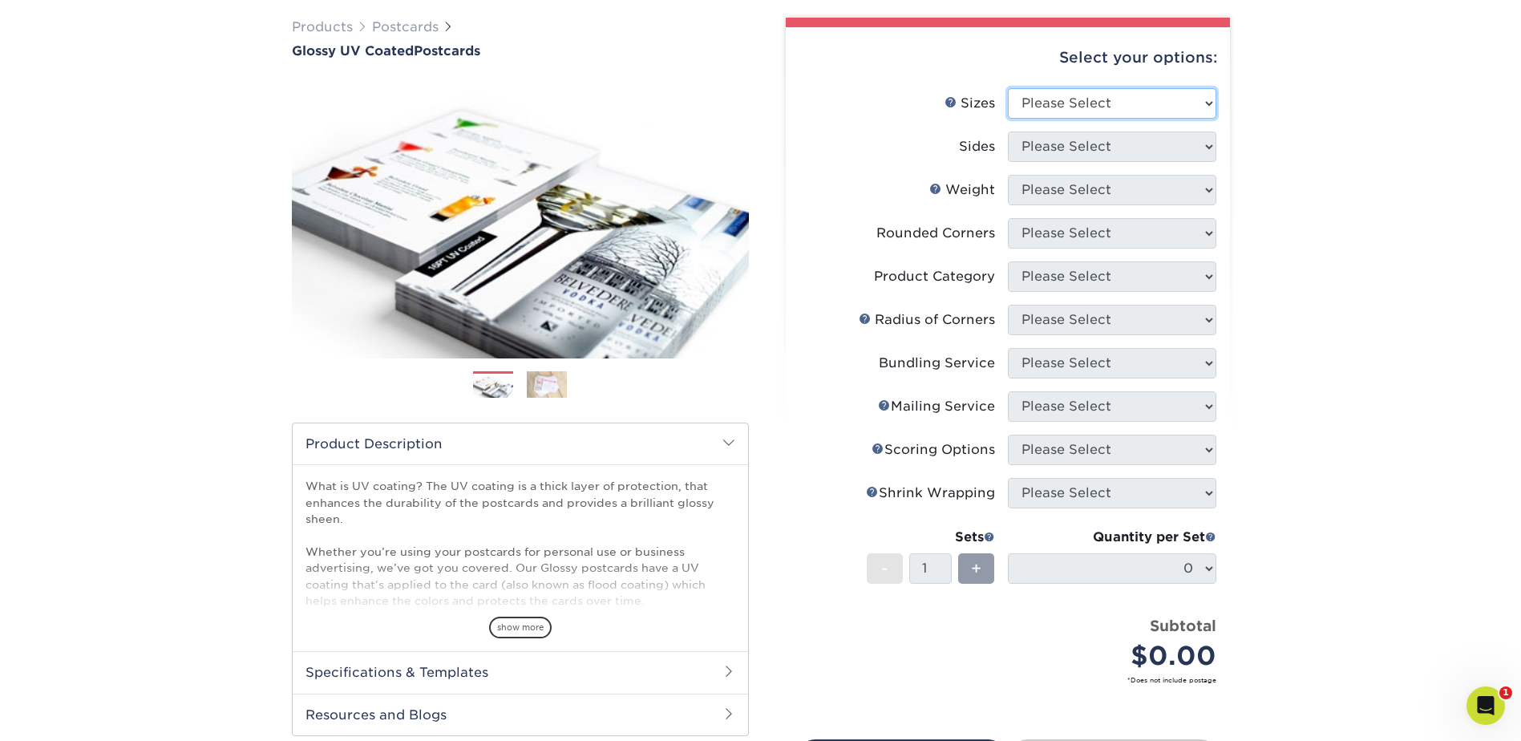
select select "4.00x9.00"
click at [1008, 88] on select "Please Select 1.5" x 7" 2" x 4" 2" x 6" 2" x 7" 2" x 8" 2.12" x 5.5" 2.12" x 5.…" at bounding box center [1112, 103] width 208 height 30
click at [1089, 152] on select "Please Select Print Both Sides Print Front Only" at bounding box center [1112, 146] width 208 height 30
select select "13abbda7-1d64-4f25-8bb2-c179b224825d"
click at [1008, 131] on select "Please Select Print Both Sides Print Front Only" at bounding box center [1112, 146] width 208 height 30
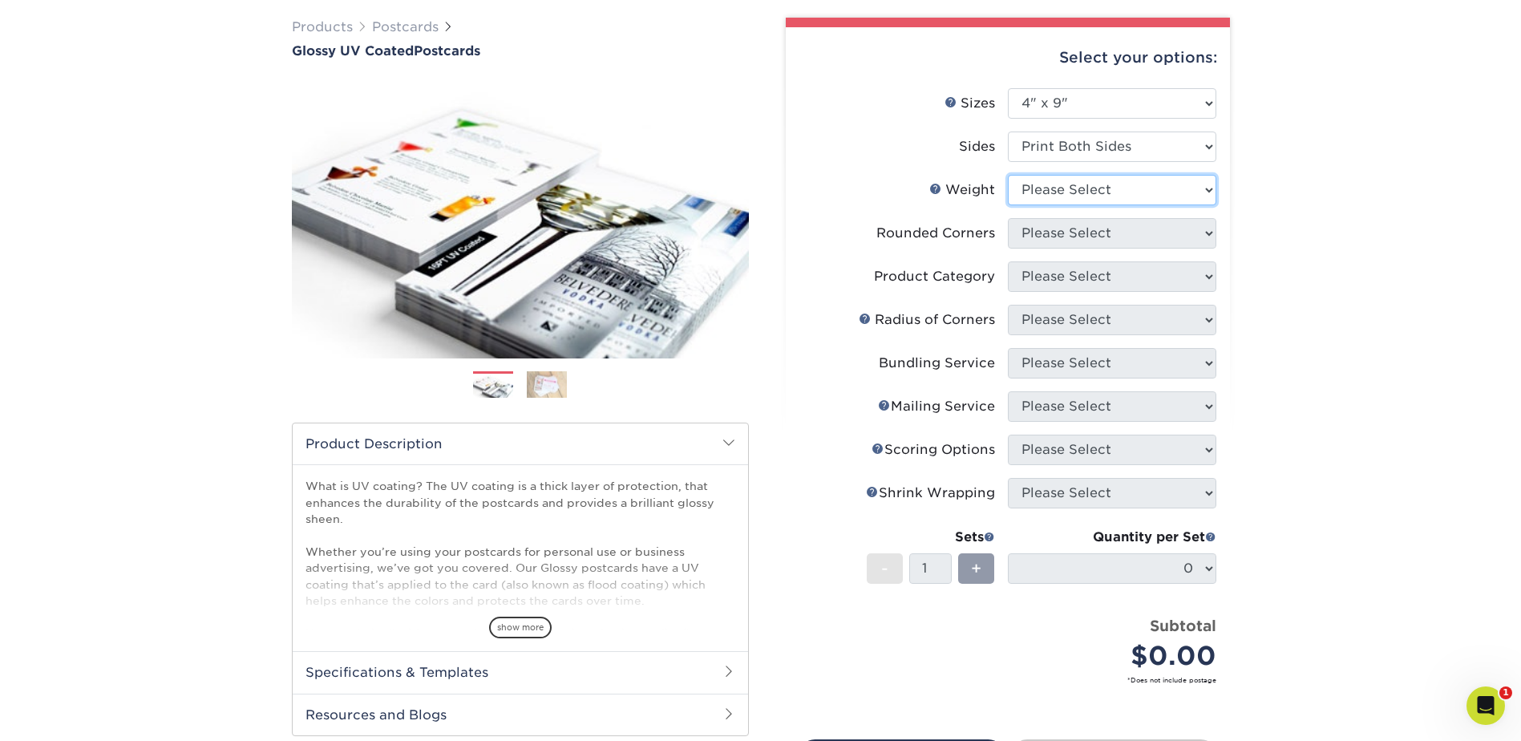
click at [1097, 190] on select "Please Select 16PT 14PT 18PT C1S" at bounding box center [1112, 190] width 208 height 30
select select "16PT"
click at [1008, 175] on select "Please Select 16PT 14PT 18PT C1S" at bounding box center [1112, 190] width 208 height 30
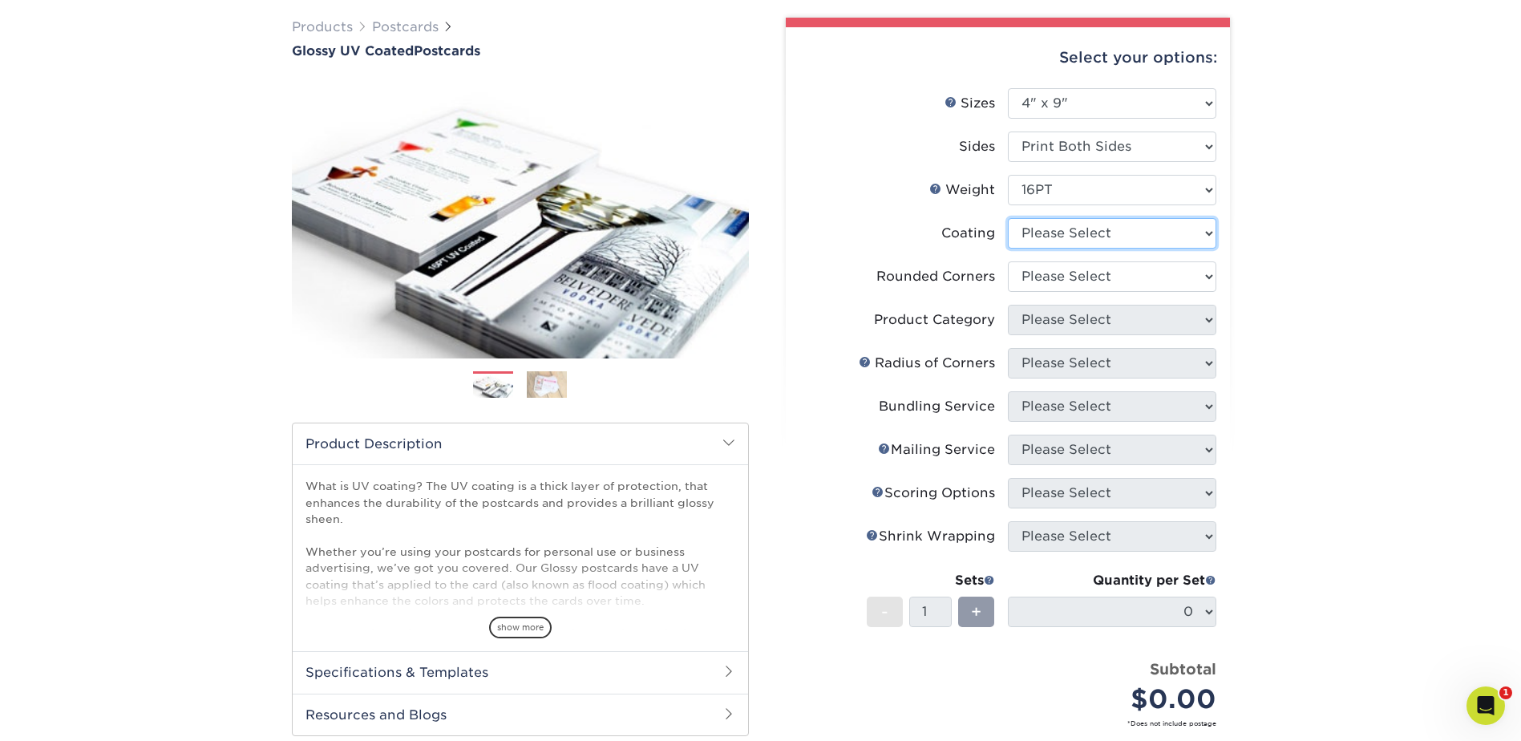
click at [1087, 228] on select at bounding box center [1112, 233] width 208 height 30
select select "ae367451-b2b8-45df-a344-0f05b6a12993"
click at [1008, 218] on select at bounding box center [1112, 233] width 208 height 30
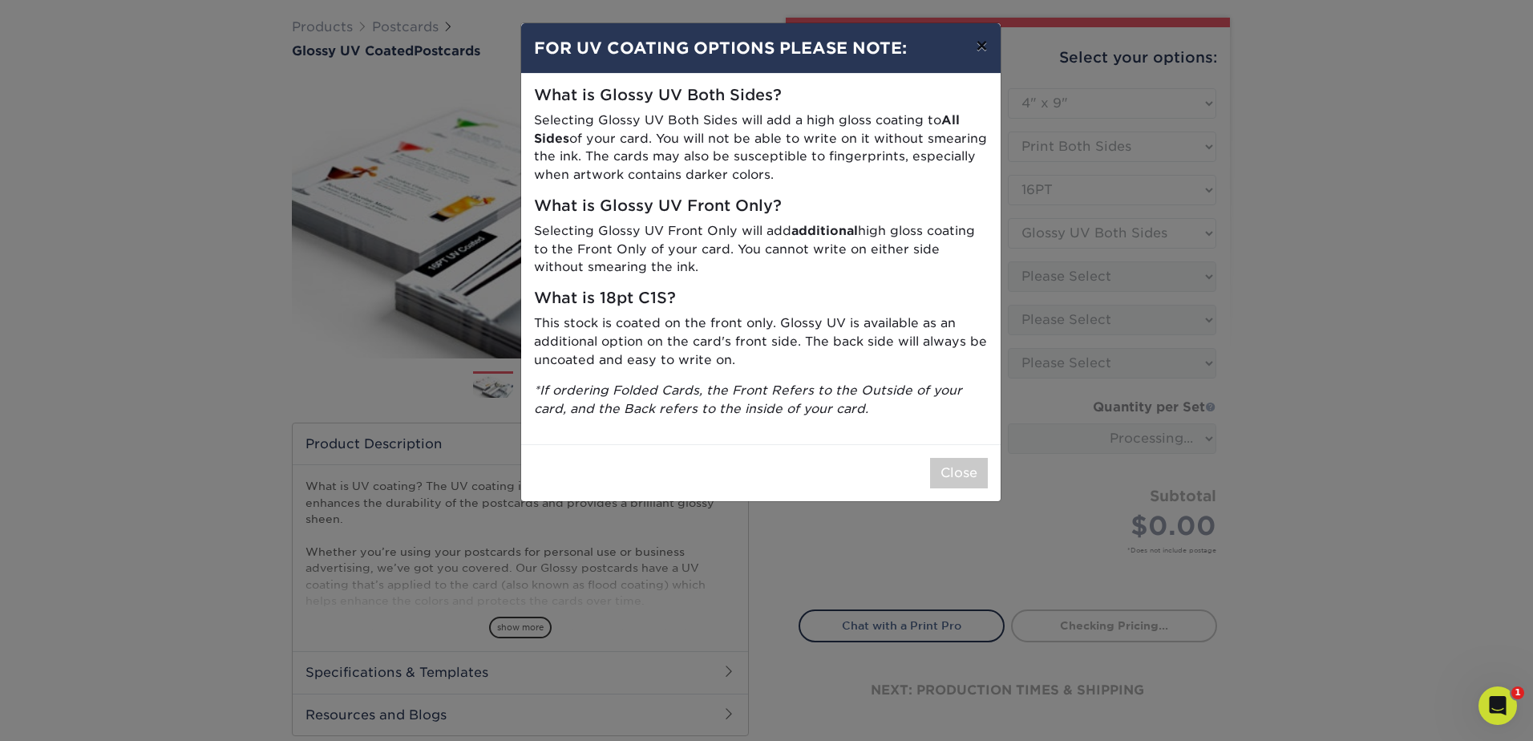
click at [976, 46] on button "×" at bounding box center [981, 45] width 37 height 45
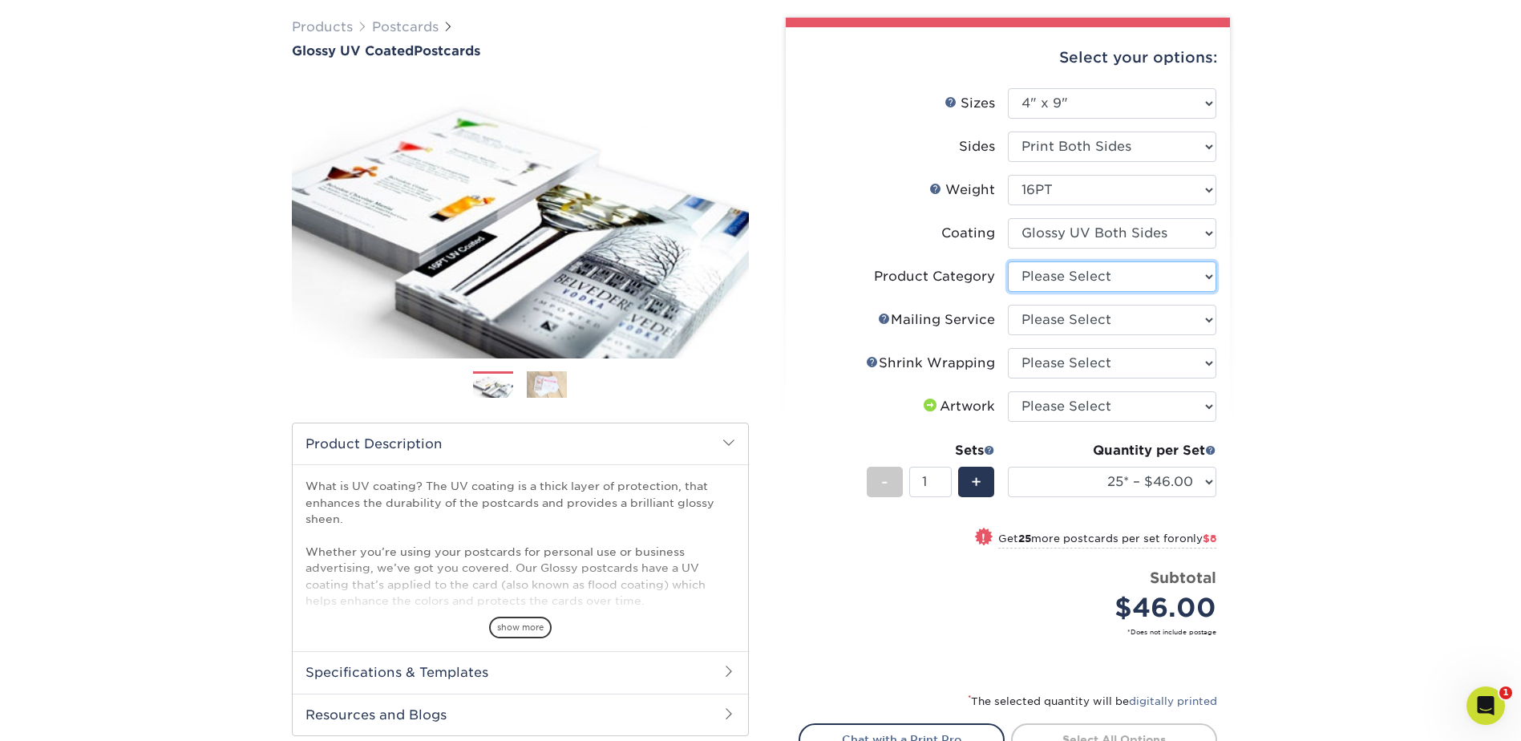
click at [1124, 273] on select "Please Select Postcards" at bounding box center [1112, 276] width 208 height 30
select select "9b7272e0-d6c8-4c3c-8e97-d3a1bcdab858"
click at [1008, 261] on select "Please Select Postcards" at bounding box center [1112, 276] width 208 height 30
click at [1093, 317] on select "Please Select No Direct Mailing Service No, I will mail/stamp/imprint Direct Ma…" at bounding box center [1112, 320] width 208 height 30
select select "3e5e9bdd-d78a-4c28-a41d-fe1407925ca6"
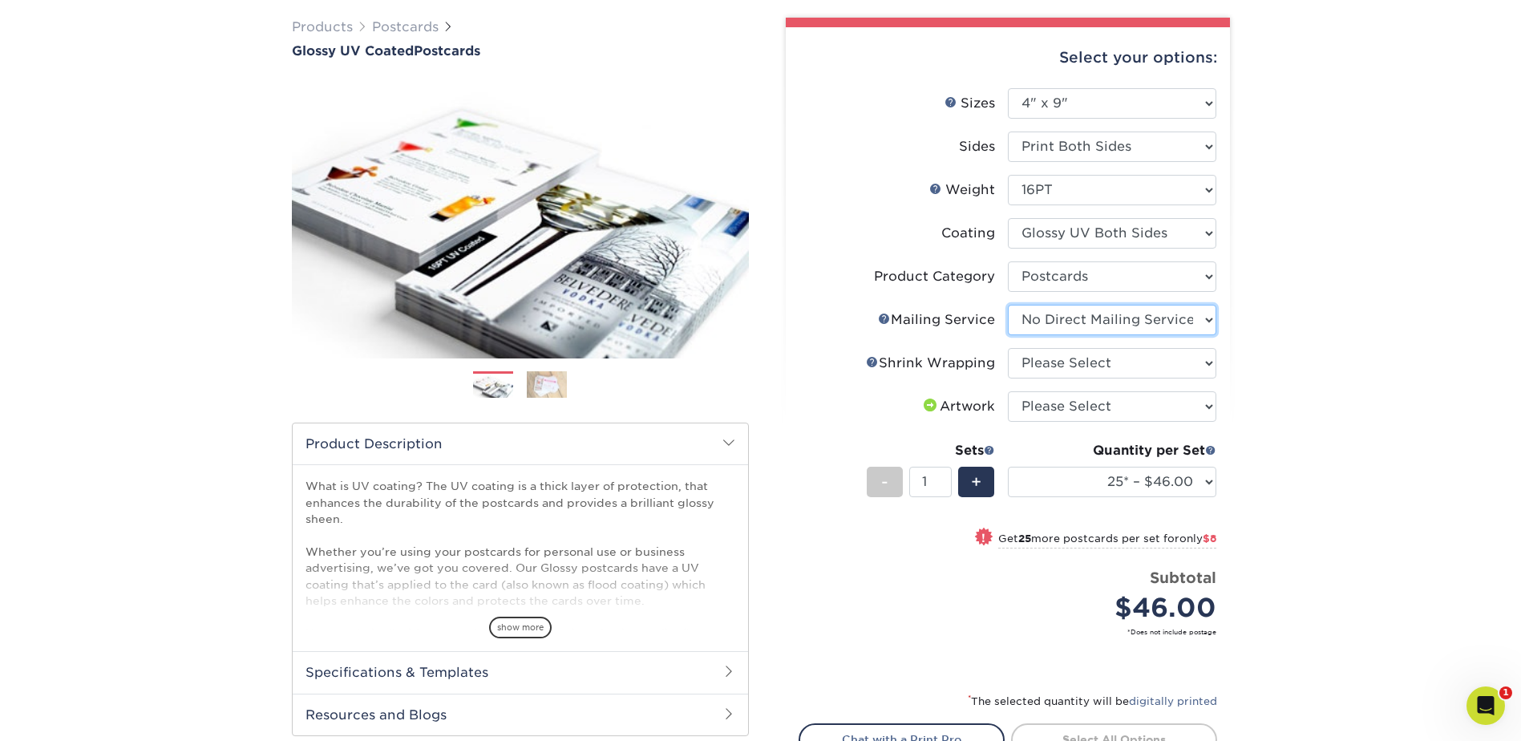
click at [1008, 305] on select "Please Select No Direct Mailing Service No, I will mail/stamp/imprint Direct Ma…" at bounding box center [1112, 320] width 208 height 30
click at [1098, 371] on select "Please Select No Shrink Wrapping Shrink Wrap 100 Per Package Shrink Wrap 50 Per…" at bounding box center [1112, 363] width 208 height 30
select select "c8749376-e7da-41d0-b3dc-647faf84d907"
click at [1008, 348] on select "Please Select No Shrink Wrapping Shrink Wrap 100 Per Package Shrink Wrap 50 Per…" at bounding box center [1112, 363] width 208 height 30
click at [1101, 408] on select "Please Select I will upload files I need a design - $150" at bounding box center [1112, 406] width 208 height 30
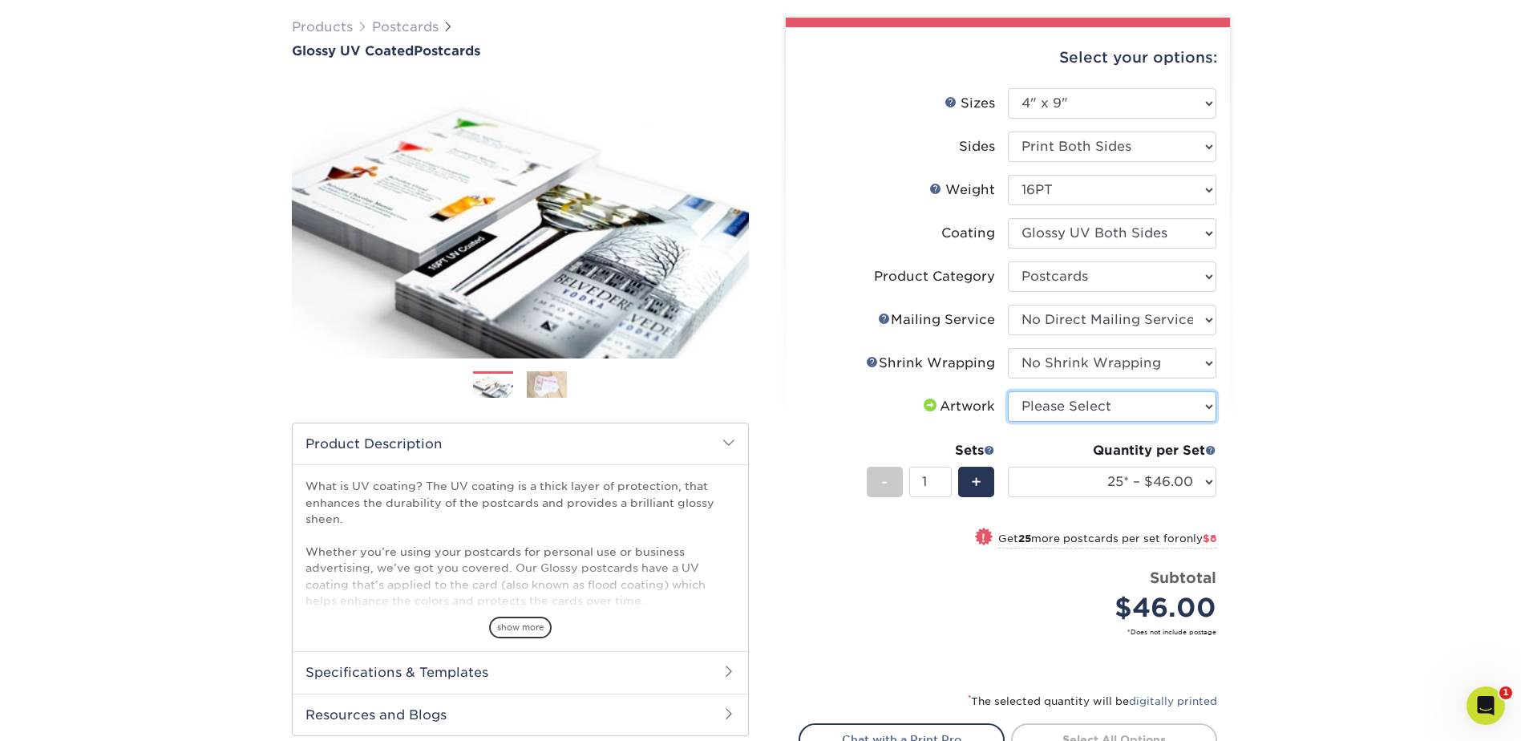
select select "upload"
click at [1008, 391] on select "Please Select I will upload files I need a design - $150" at bounding box center [1112, 406] width 208 height 30
click at [1320, 362] on div "Products Postcards Glossy UV Coated Postcards Previous Next show more 25" at bounding box center [760, 448] width 1521 height 924
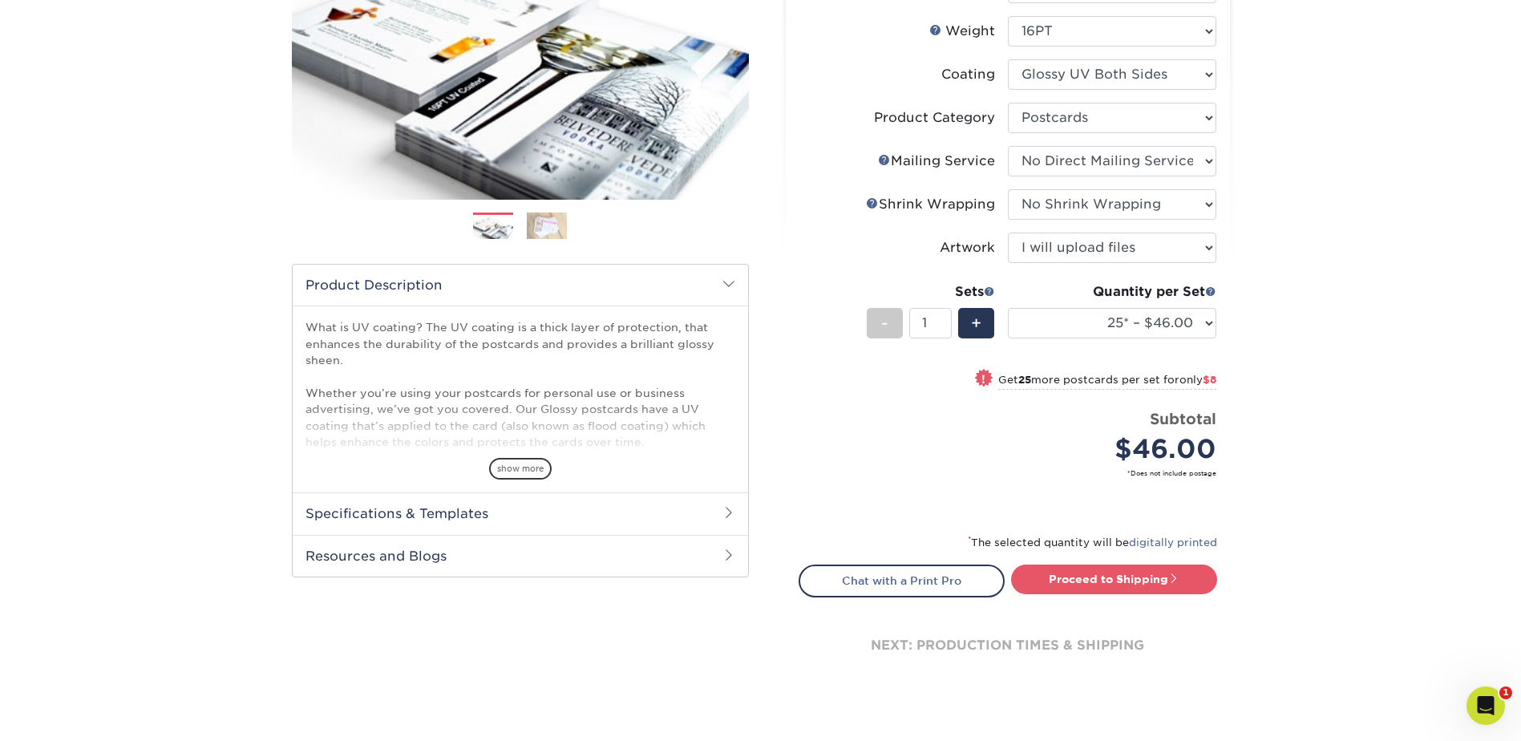
scroll to position [277, 0]
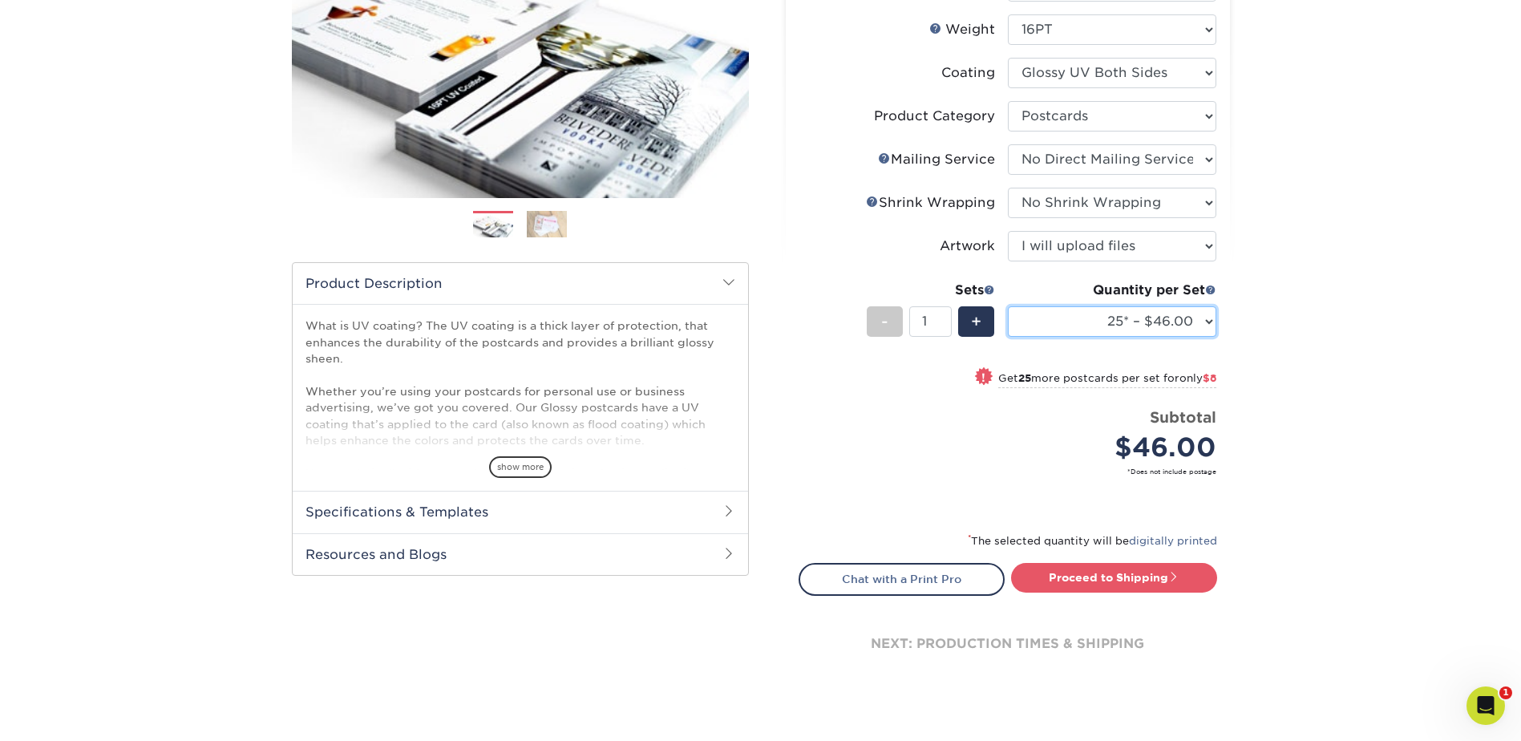
click at [1205, 325] on select "25* – $46.00 50* – $54.00 75* – $60.00 100* – $149.00 250* – $224.00 500 – $247…" at bounding box center [1112, 321] width 208 height 30
select select "500 – $247.00"
click at [1008, 306] on select "25* – $46.00 50* – $54.00 75* – $60.00 100* – $149.00 250* – $224.00 500 – $247…" at bounding box center [1112, 321] width 208 height 30
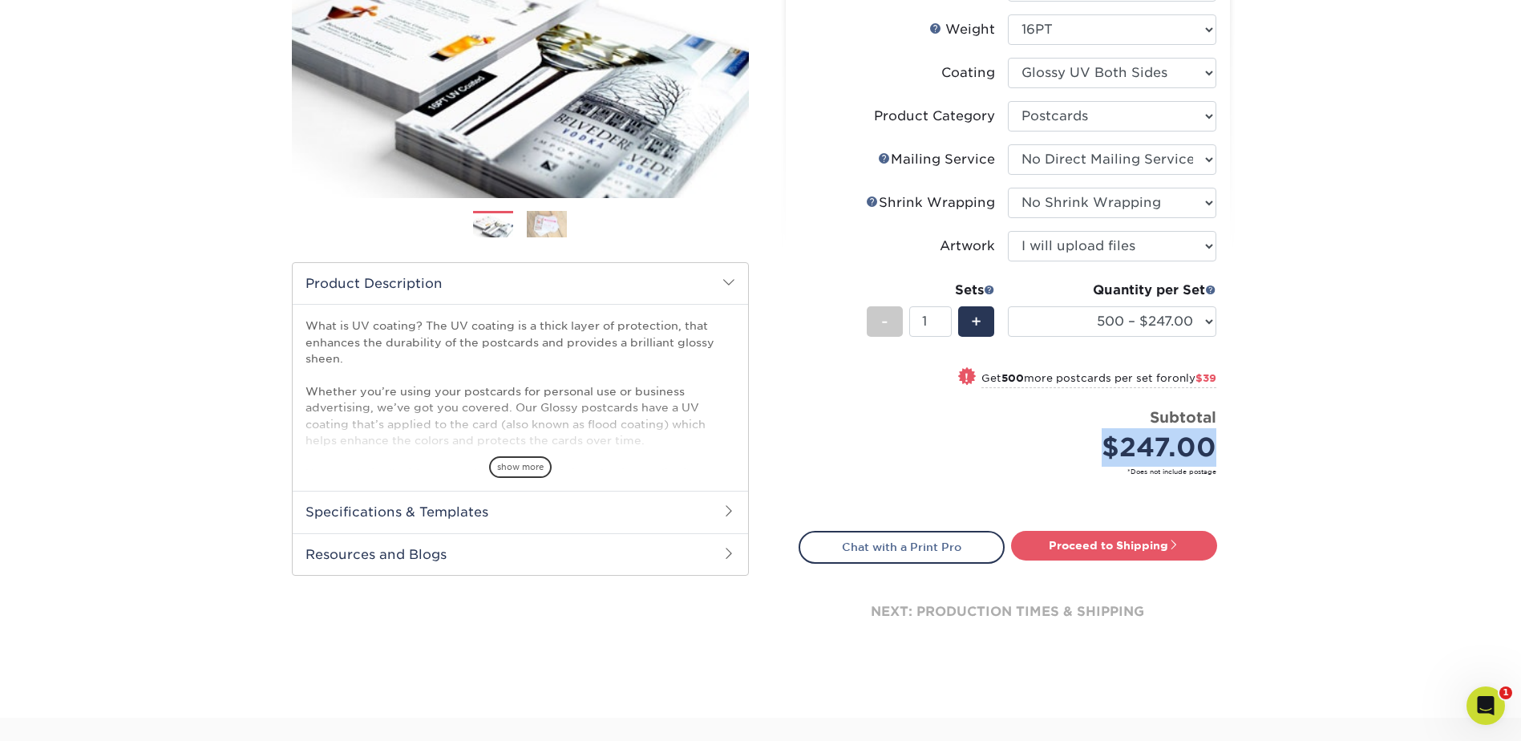
drag, startPoint x: 1249, startPoint y: 452, endPoint x: 1107, endPoint y: 439, distance: 142.5
click at [1107, 439] on div "Products Postcards Glossy UV Coated Postcards Previous Next show more 25" at bounding box center [760, 271] width 1521 height 892
click at [1332, 330] on div "Products Postcards Glossy UV Coated Postcards Previous Next show more 25" at bounding box center [760, 271] width 1521 height 892
